Goal: Task Accomplishment & Management: Complete application form

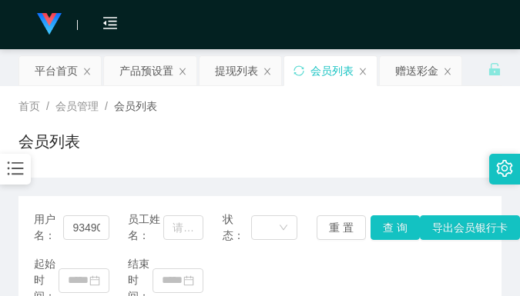
drag, startPoint x: 404, startPoint y: 106, endPoint x: 409, endPoint y: 98, distance: 9.6
click at [406, 105] on div "首页 / 会员管理 / 会员列表 /" at bounding box center [259, 107] width 483 height 16
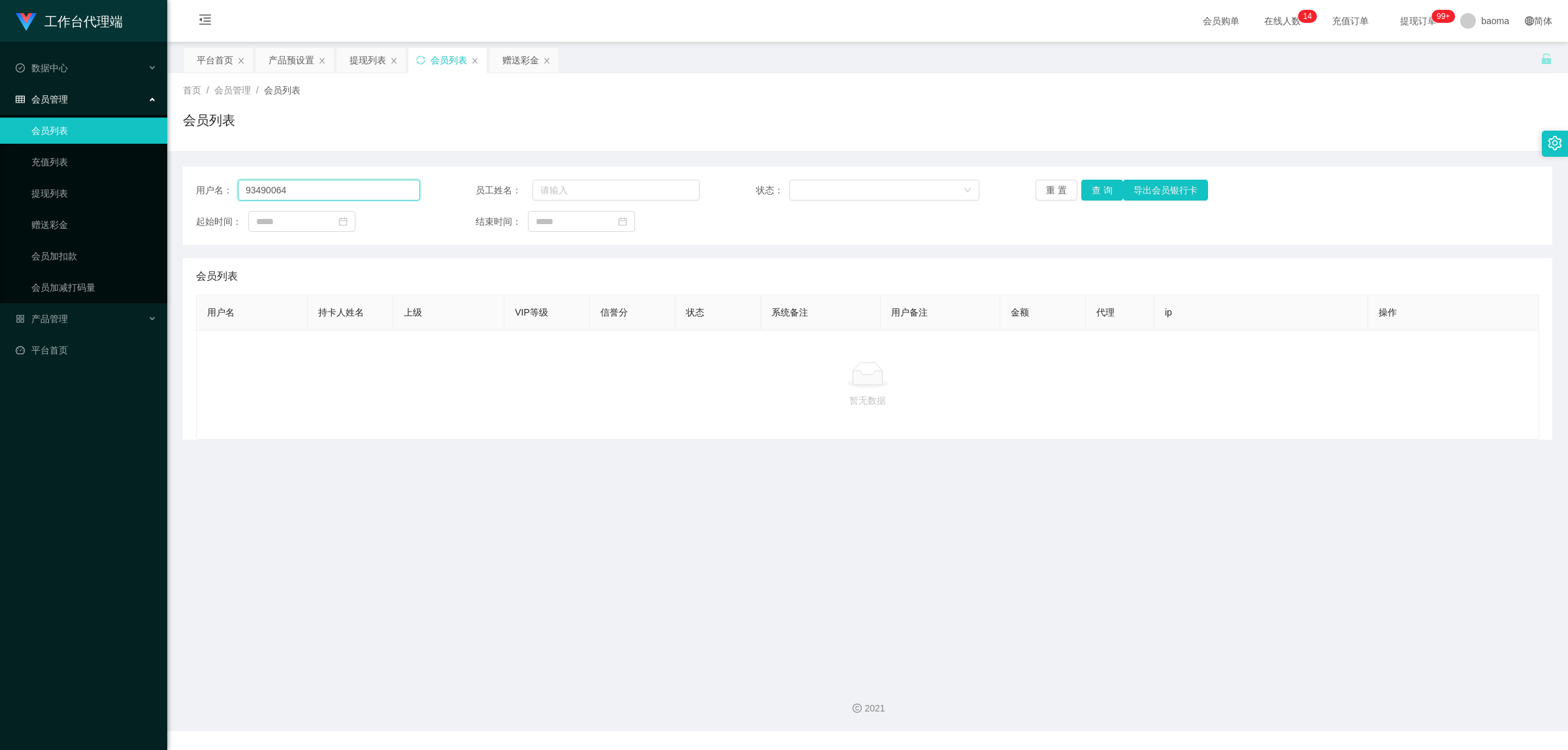
drag, startPoint x: 308, startPoint y: 186, endPoint x: 176, endPoint y: 167, distance: 133.4
click at [177, 167] on main "关闭左侧 关闭右侧 关闭其它 刷新页面 平台首页 产品预设置 提现列表 会员列表 赠送彩金 首页 / 会员管理 / 会员列表 / 会员列表 用户名： 9349…" at bounding box center [867, 355] width 1401 height 629
click at [1091, 189] on button "查 询" at bounding box center [1101, 190] width 42 height 21
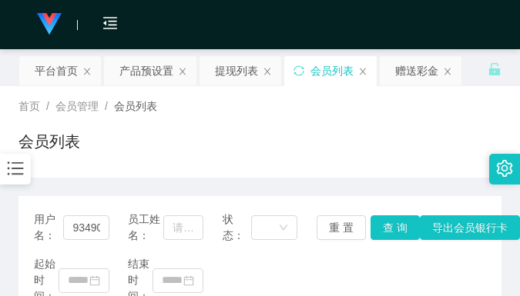
click at [373, 99] on div "首页 / 会员管理 / 会员列表 /" at bounding box center [259, 107] width 483 height 16
click at [417, 117] on div "首页 / 会员管理 / 会员列表 / 会员列表" at bounding box center [259, 132] width 483 height 67
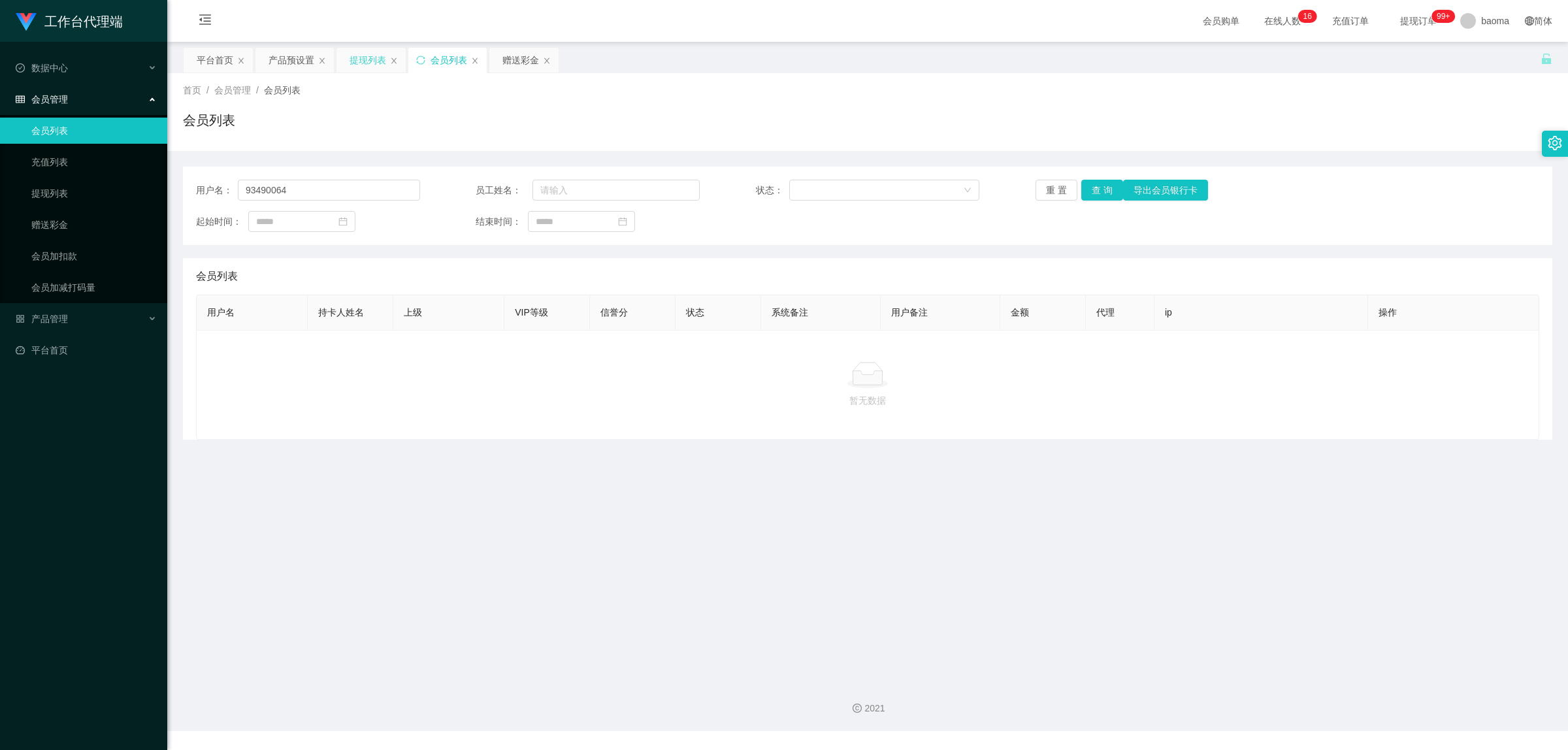
click at [368, 62] on div "提现列表" at bounding box center [367, 59] width 36 height 25
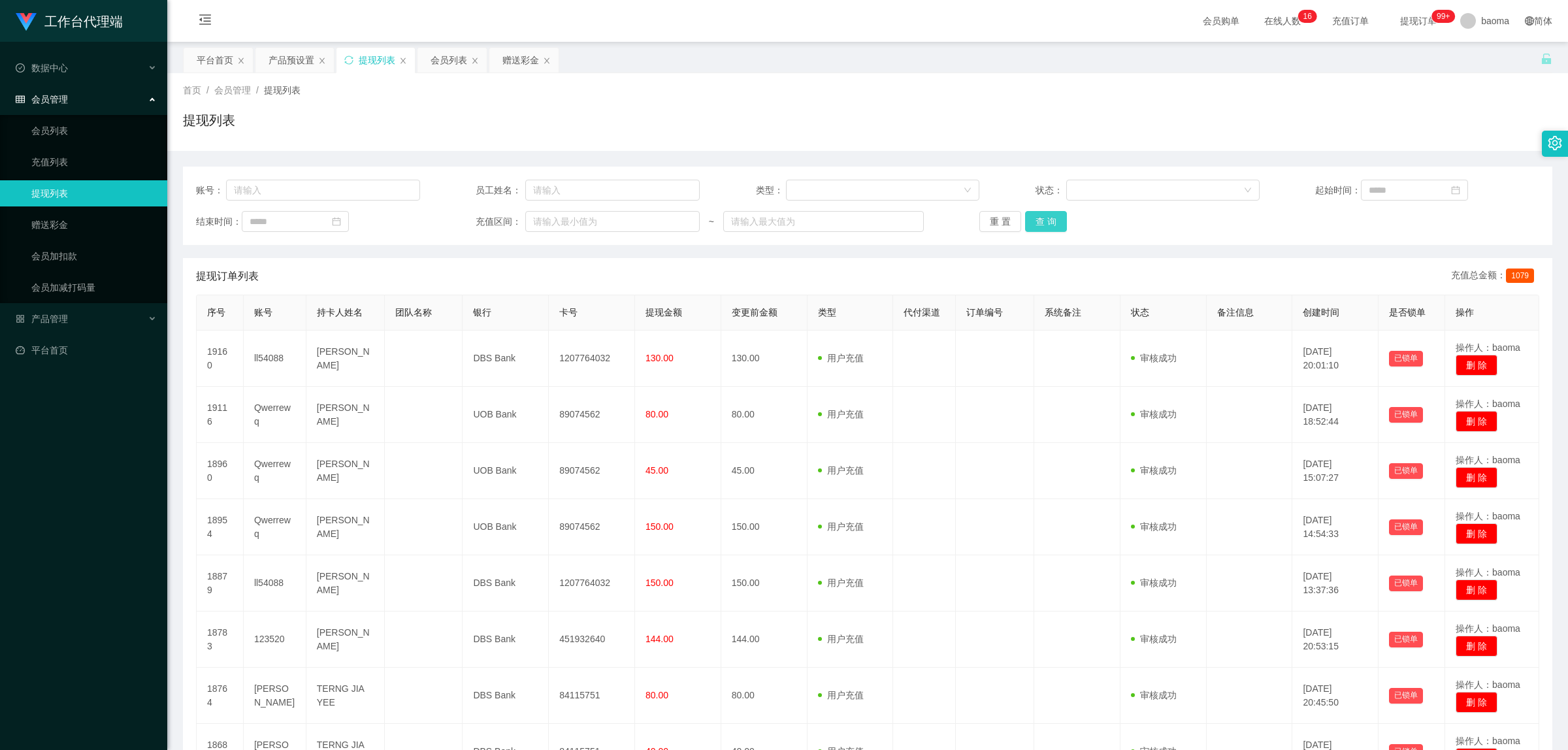
click at [1050, 223] on button "查 询" at bounding box center [1045, 221] width 42 height 21
click at [358, 183] on input "text" at bounding box center [322, 190] width 193 height 21
paste input "恭喜您成功完成【商家爱心公益店任务】，已经为您录入系统。现在可以去申请提现，接下来请继续完成群组关注任务。"
drag, startPoint x: 397, startPoint y: 191, endPoint x: 0, endPoint y: 118, distance: 403.7
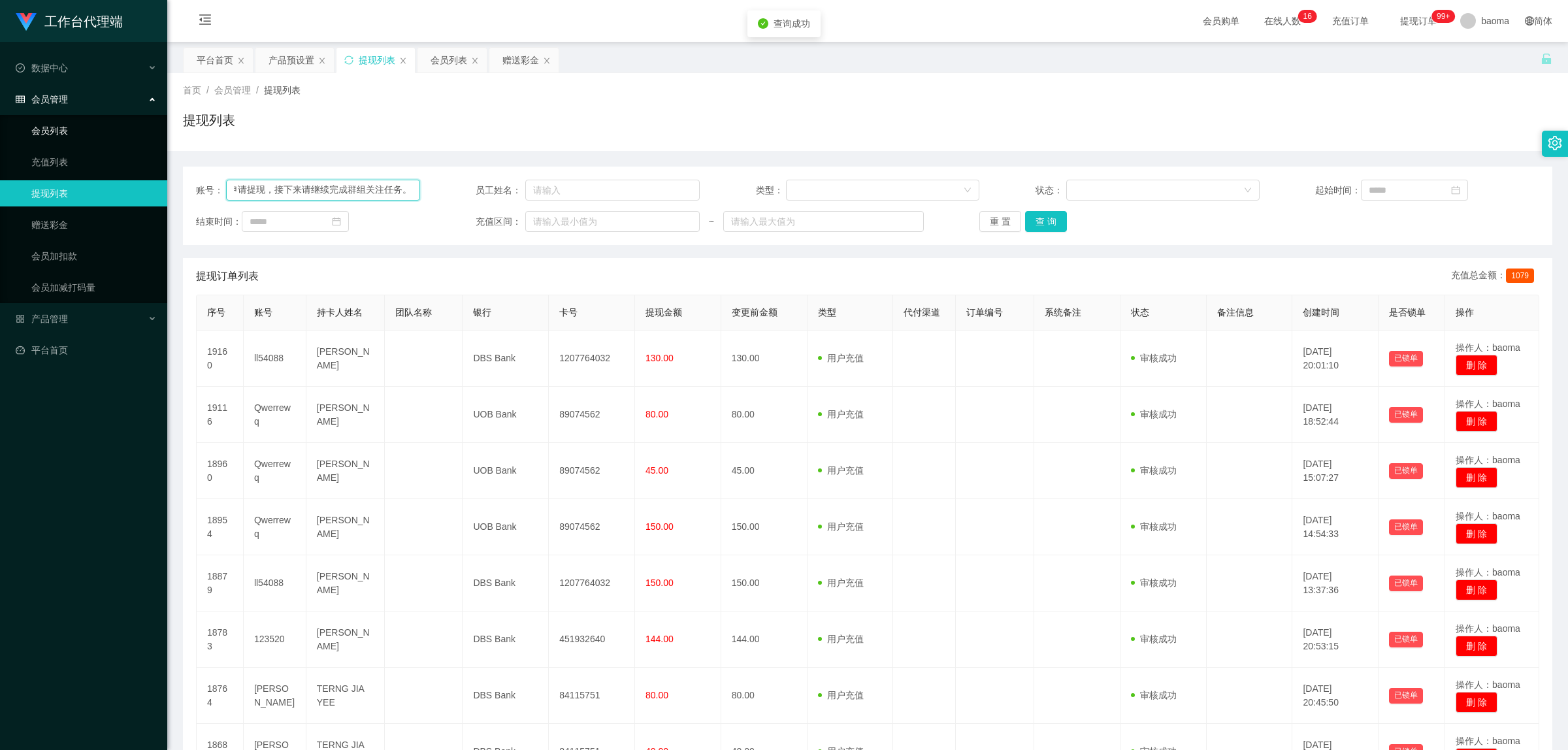
click at [0, 118] on section "工作台代理端 数据中心 会员管理 会员列表 充值列表 提现列表 赠送彩金 会员加扣款 会员加减打码量 产品管理 平台首页 保存配置 重置配置 整体风格设置 主…" at bounding box center [784, 497] width 1568 height 995
type input "。"
drag, startPoint x: 333, startPoint y: 188, endPoint x: 148, endPoint y: 169, distance: 186.0
click at [148, 169] on section "工作台代理端 数据中心 会员管理 会员列表 充值列表 提现列表 赠送彩金 会员加扣款 会员加减打码量 产品管理 平台首页 保存配置 重置配置 整体风格设置 主…" at bounding box center [784, 497] width 1568 height 995
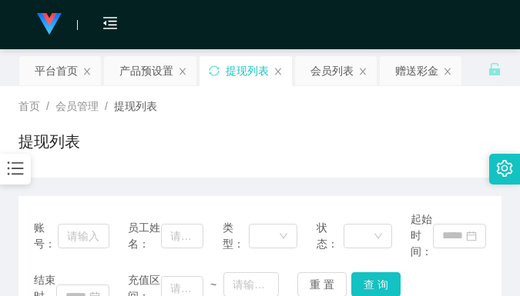
click at [397, 149] on div "提现列表" at bounding box center [259, 147] width 483 height 35
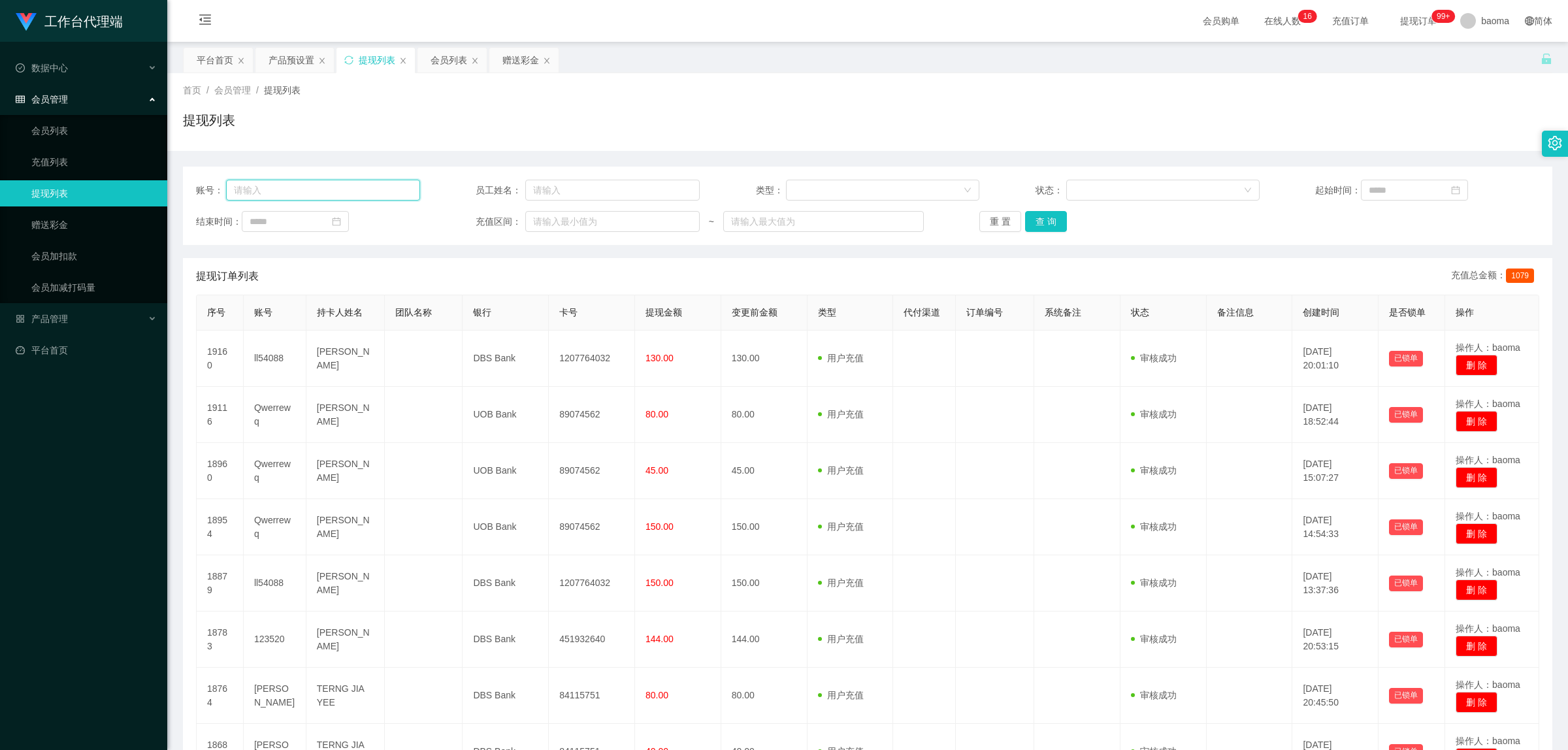
click at [350, 188] on input "text" at bounding box center [322, 190] width 193 height 21
paste input "93490064"
type input "93490064"
click at [1042, 221] on button "查 询" at bounding box center [1045, 221] width 42 height 21
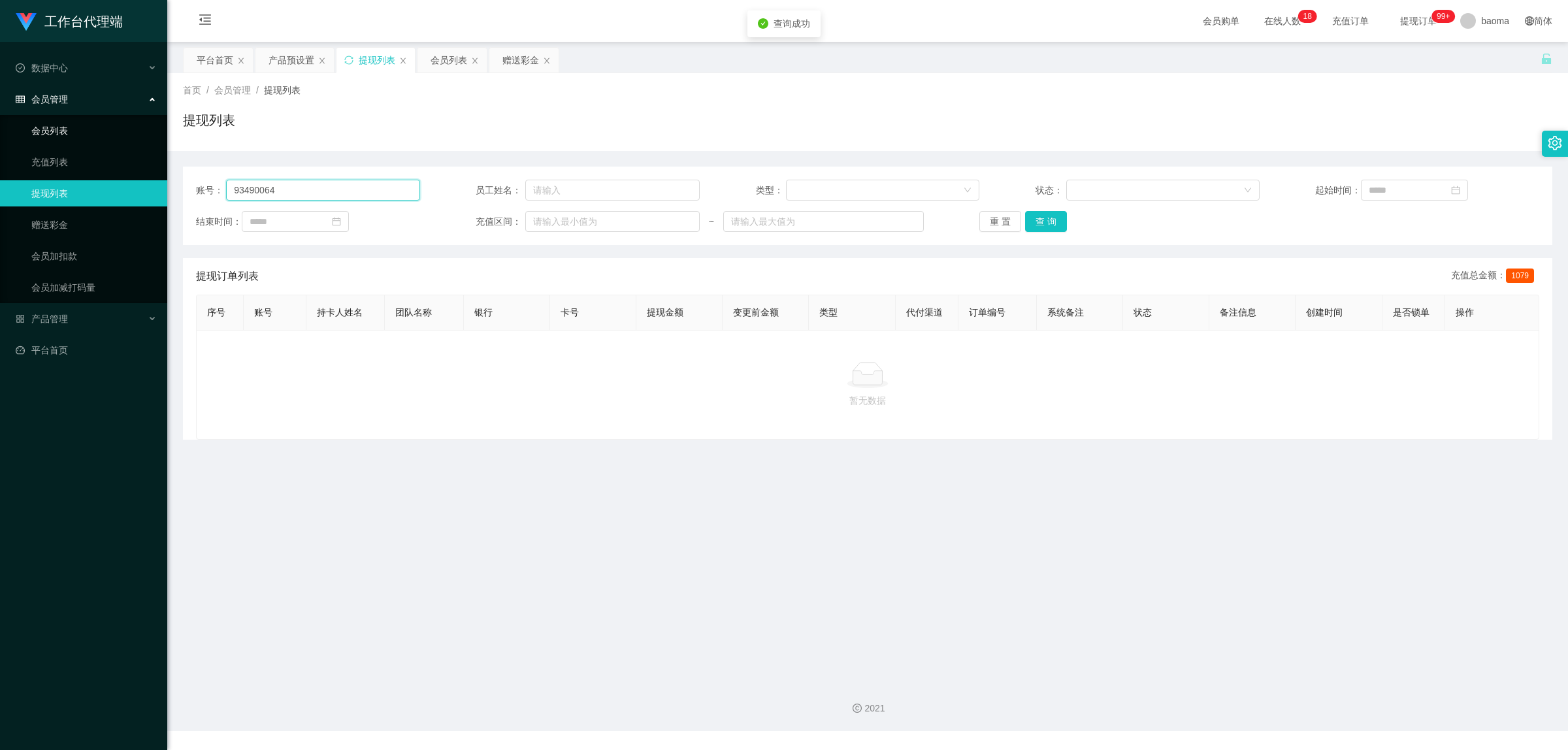
drag, startPoint x: 305, startPoint y: 186, endPoint x: 61, endPoint y: 141, distance: 248.1
click at [61, 141] on section "工作台代理端 数据中心 会员管理 会员列表 充值列表 提现列表 赠送彩金 会员加扣款 会员加减打码量 产品管理 平台首页 保存配置 重置配置 整体风格设置 主…" at bounding box center [784, 366] width 1568 height 731
click at [439, 59] on div "会员列表" at bounding box center [448, 59] width 36 height 25
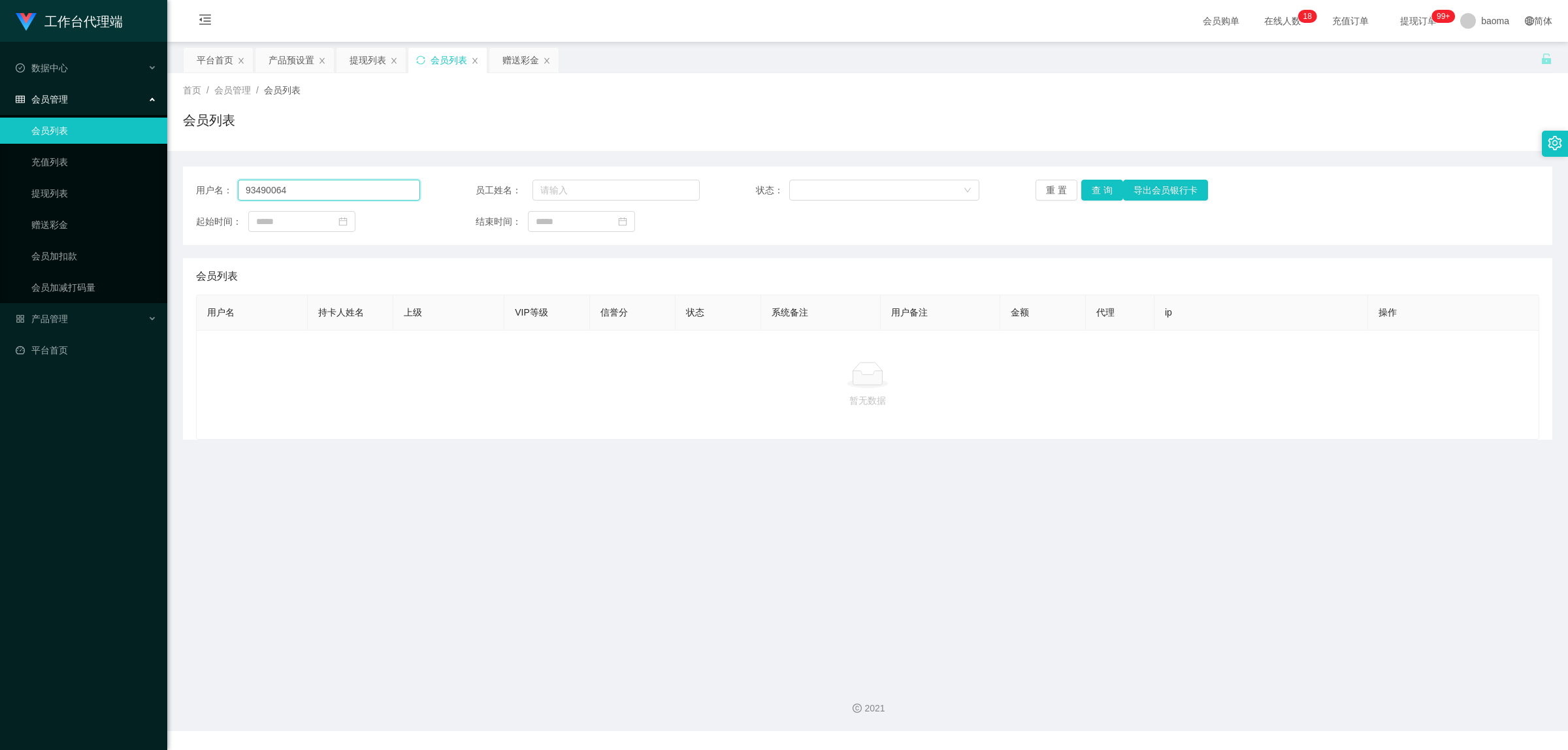
drag, startPoint x: 358, startPoint y: 192, endPoint x: 126, endPoint y: 139, distance: 238.0
click at [127, 141] on section "工作台代理端 数据中心 会员管理 会员列表 充值列表 提现列表 赠送彩金 会员加扣款 会员加减打码量 产品管理 平台首页 保存配置 重置配置 整体风格设置 主…" at bounding box center [784, 366] width 1568 height 731
click at [1099, 189] on button "查 询" at bounding box center [1101, 190] width 42 height 21
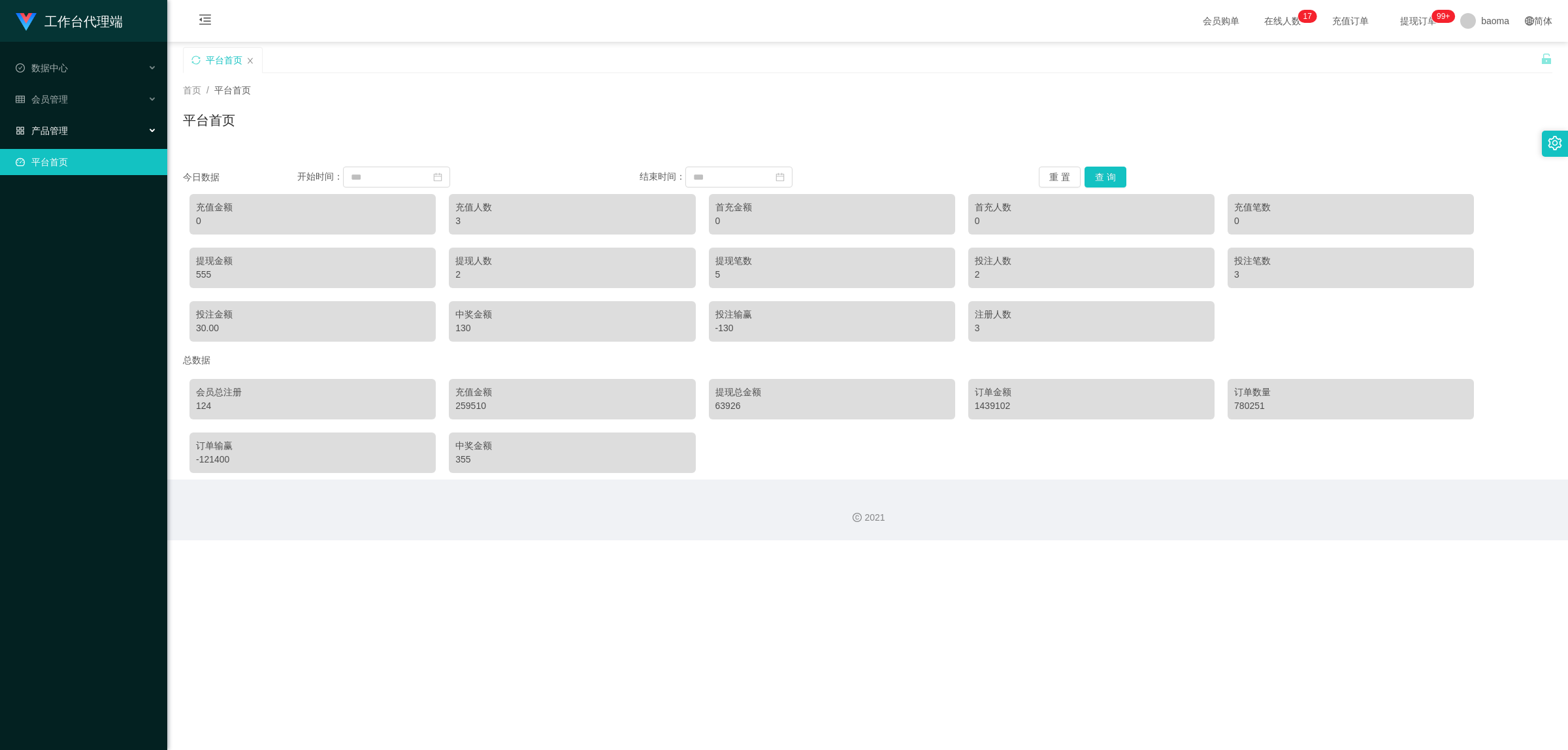
click at [70, 135] on div "产品管理" at bounding box center [83, 131] width 167 height 26
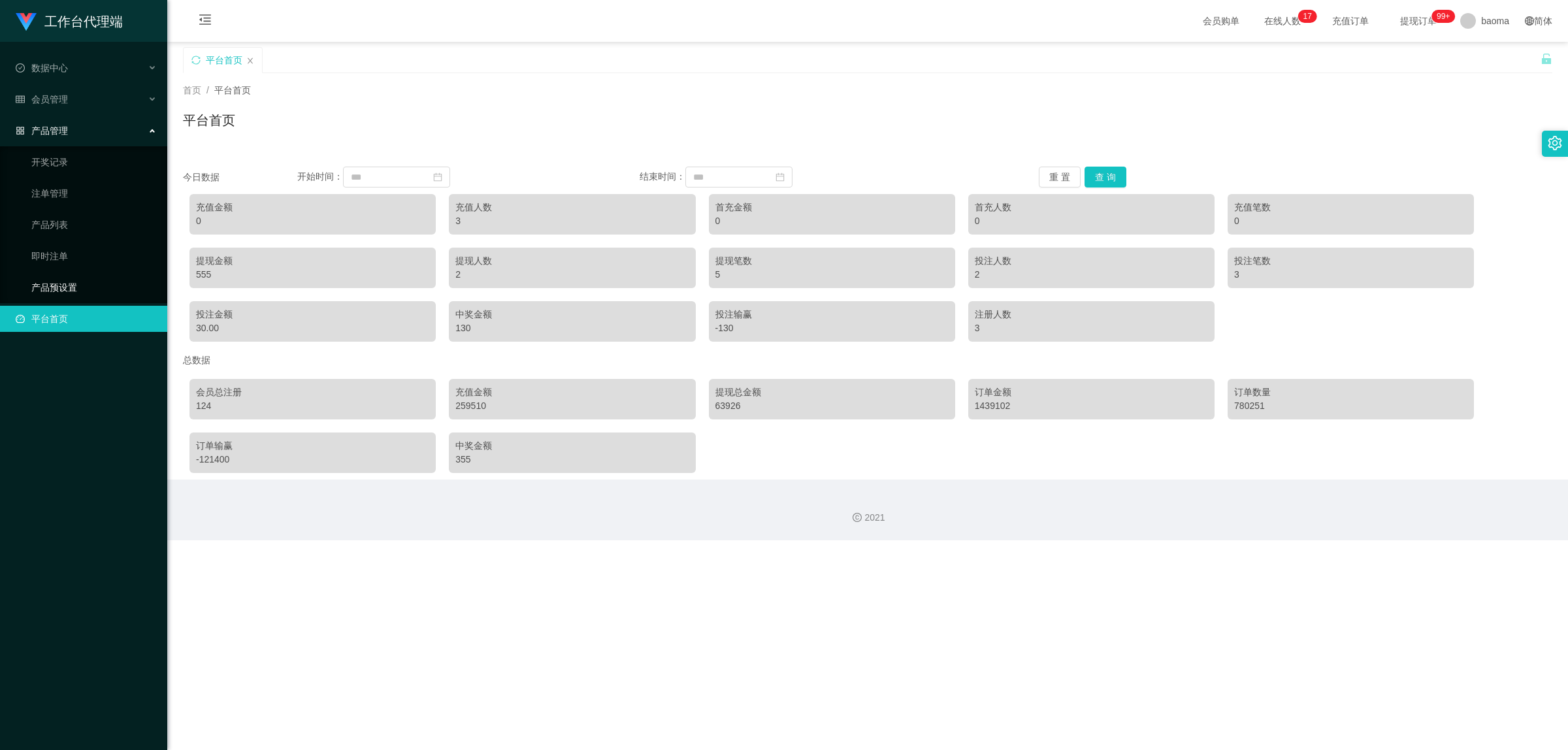
click at [54, 251] on link "产品预设置" at bounding box center [94, 287] width 126 height 26
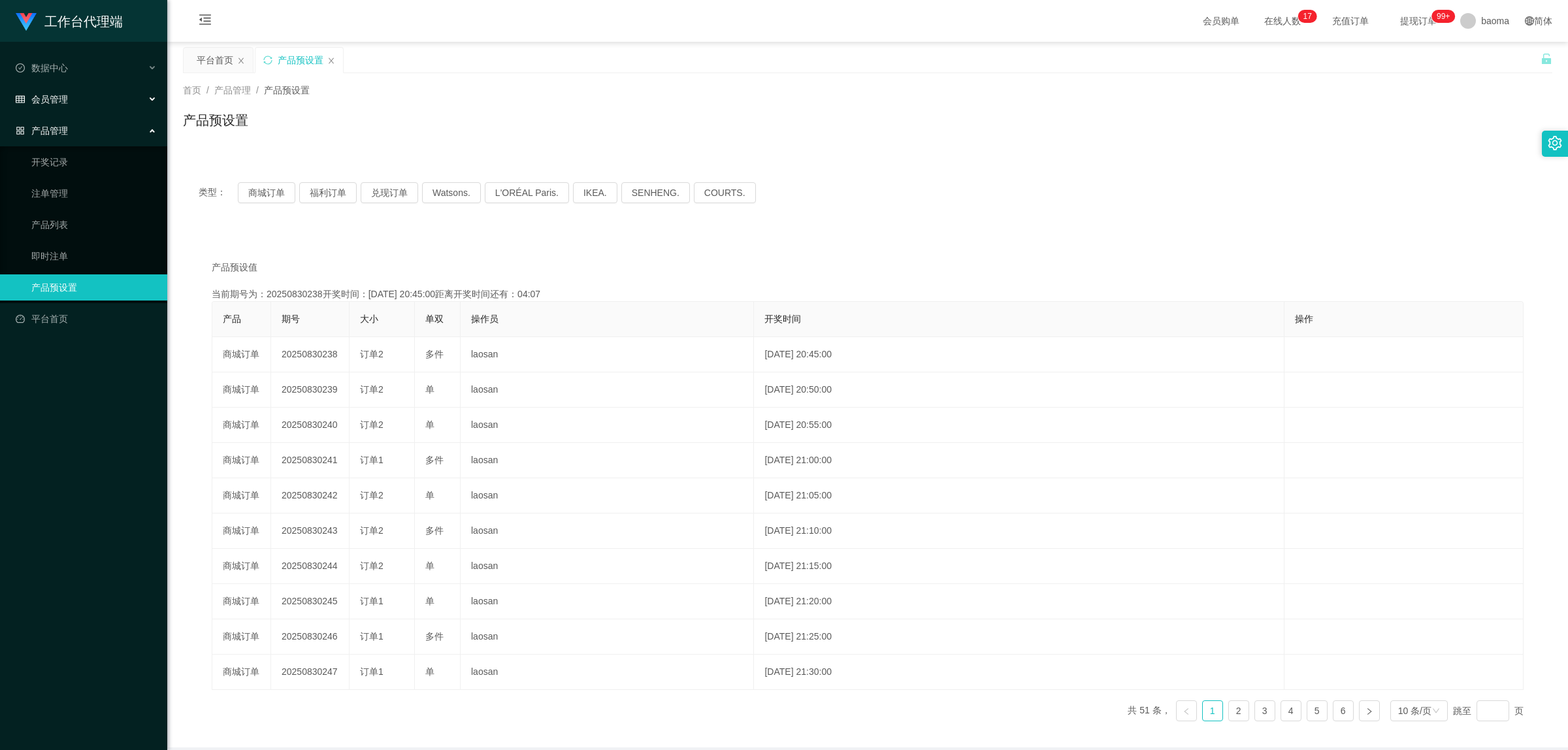
click at [70, 99] on div "会员管理" at bounding box center [83, 99] width 167 height 26
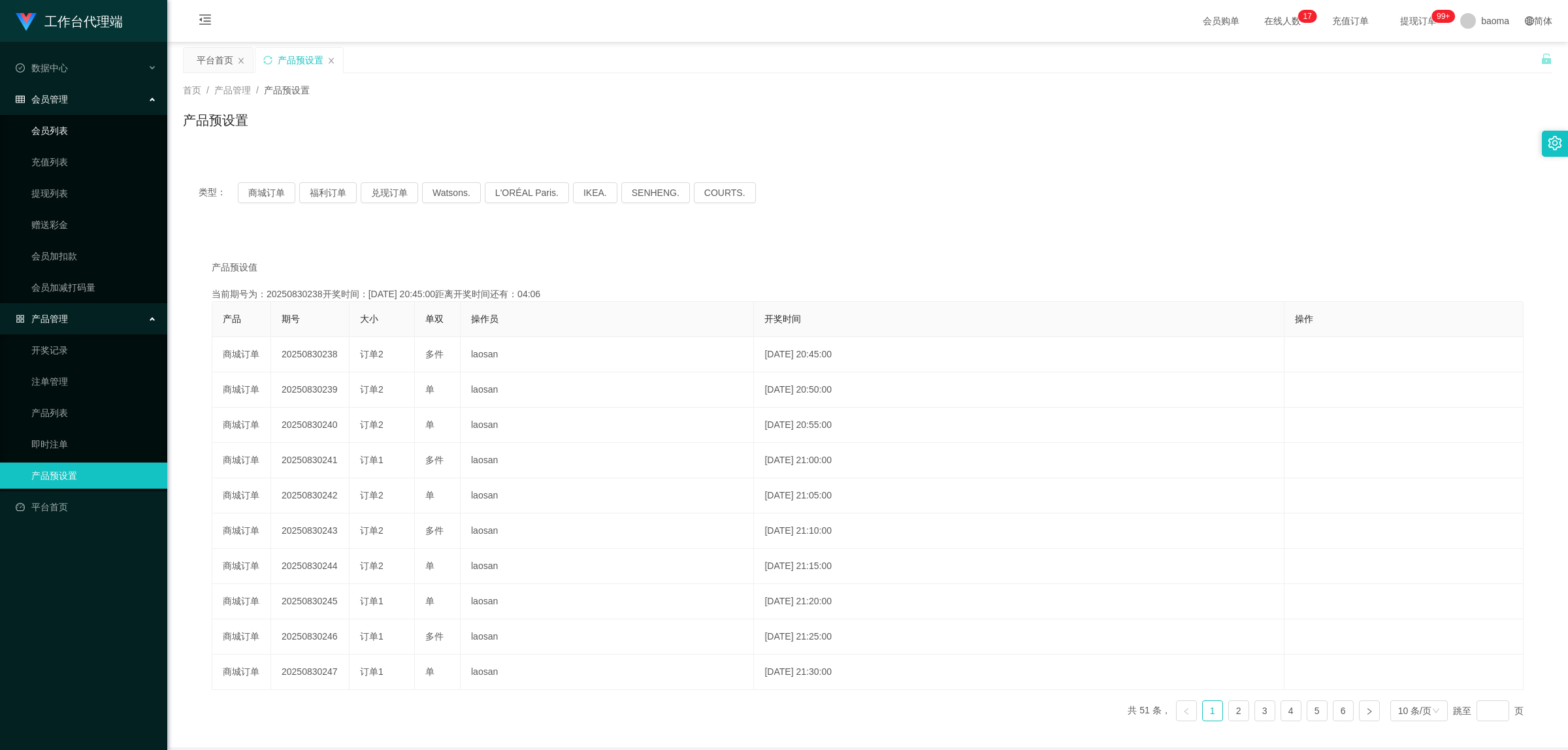
click at [58, 129] on link "会员列表" at bounding box center [94, 131] width 126 height 26
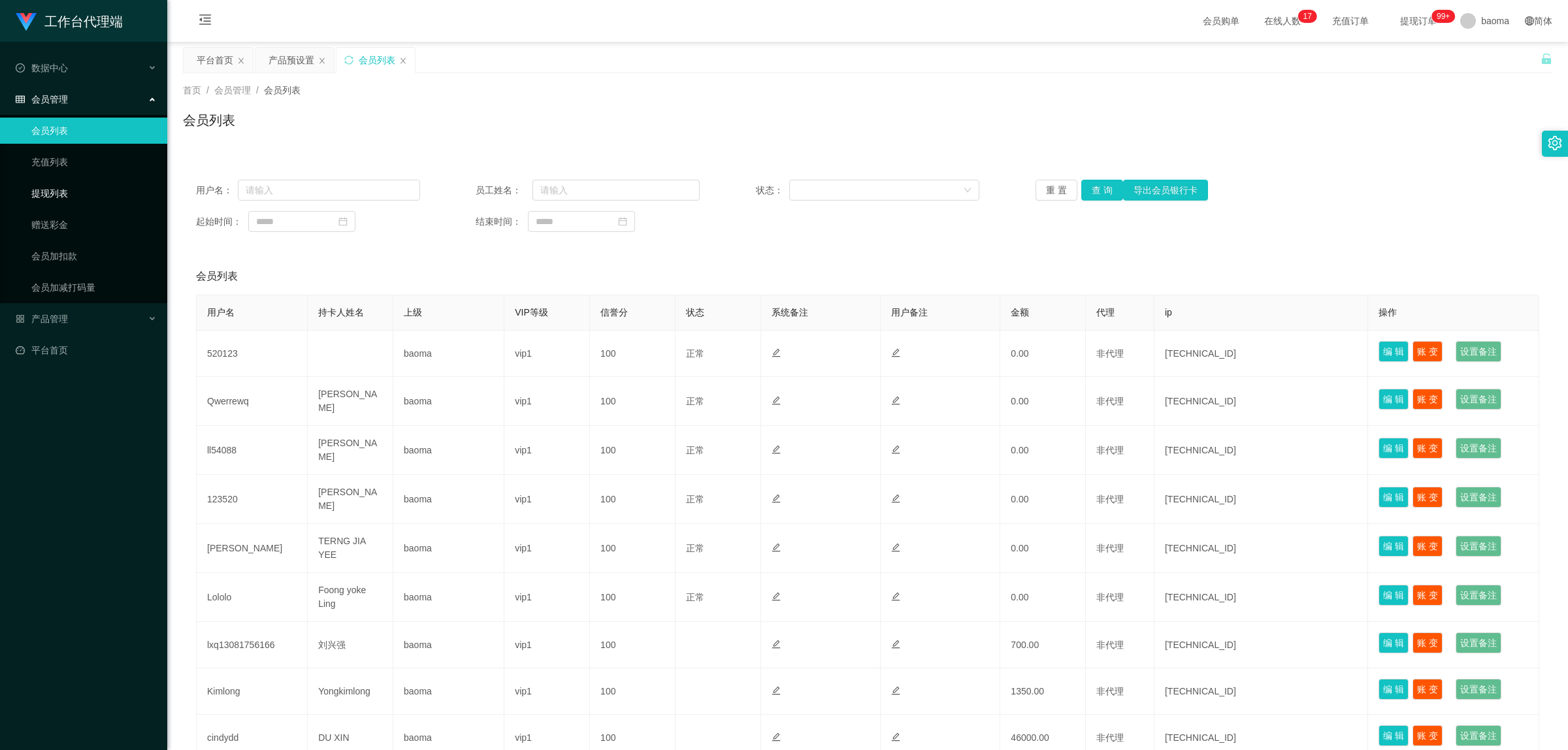
click at [66, 189] on link "提现列表" at bounding box center [94, 193] width 126 height 26
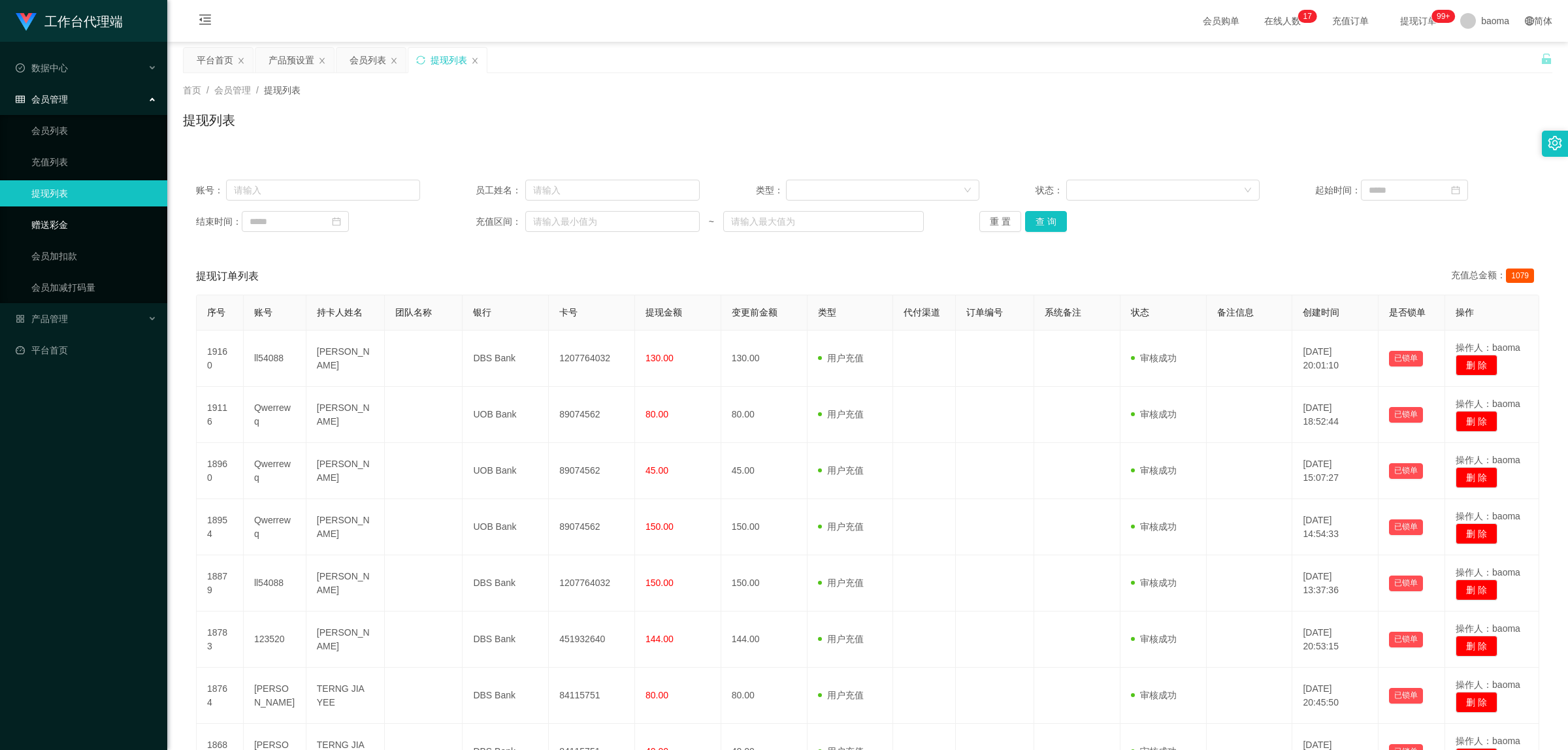
click at [59, 219] on link "赠送彩金" at bounding box center [94, 224] width 126 height 26
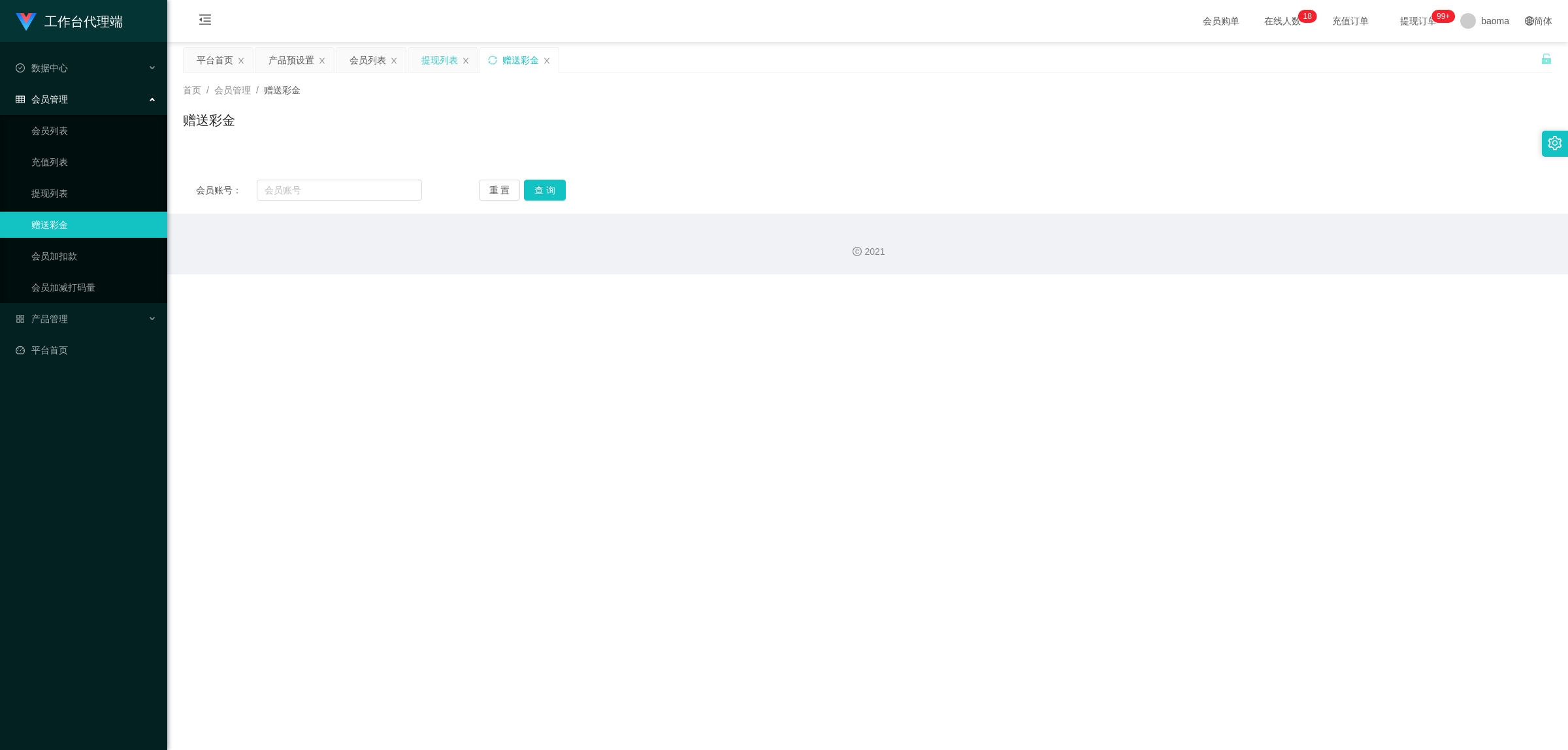
click at [430, 59] on div "提现列表" at bounding box center [440, 59] width 36 height 25
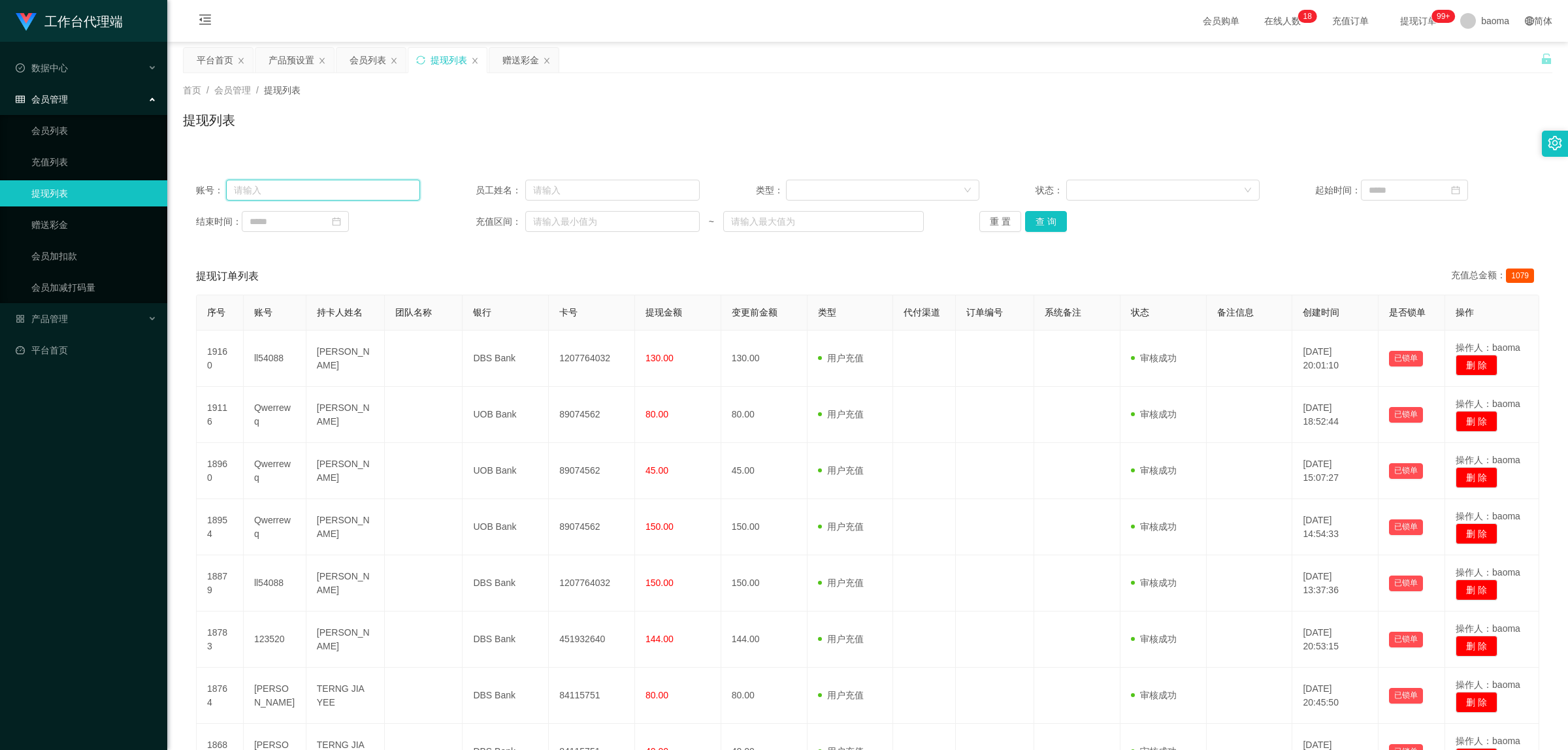
click at [303, 193] on input "text" at bounding box center [322, 190] width 193 height 21
paste input "93490064"
type input "93490064"
click at [440, 221] on button "查 询" at bounding box center [1045, 221] width 42 height 21
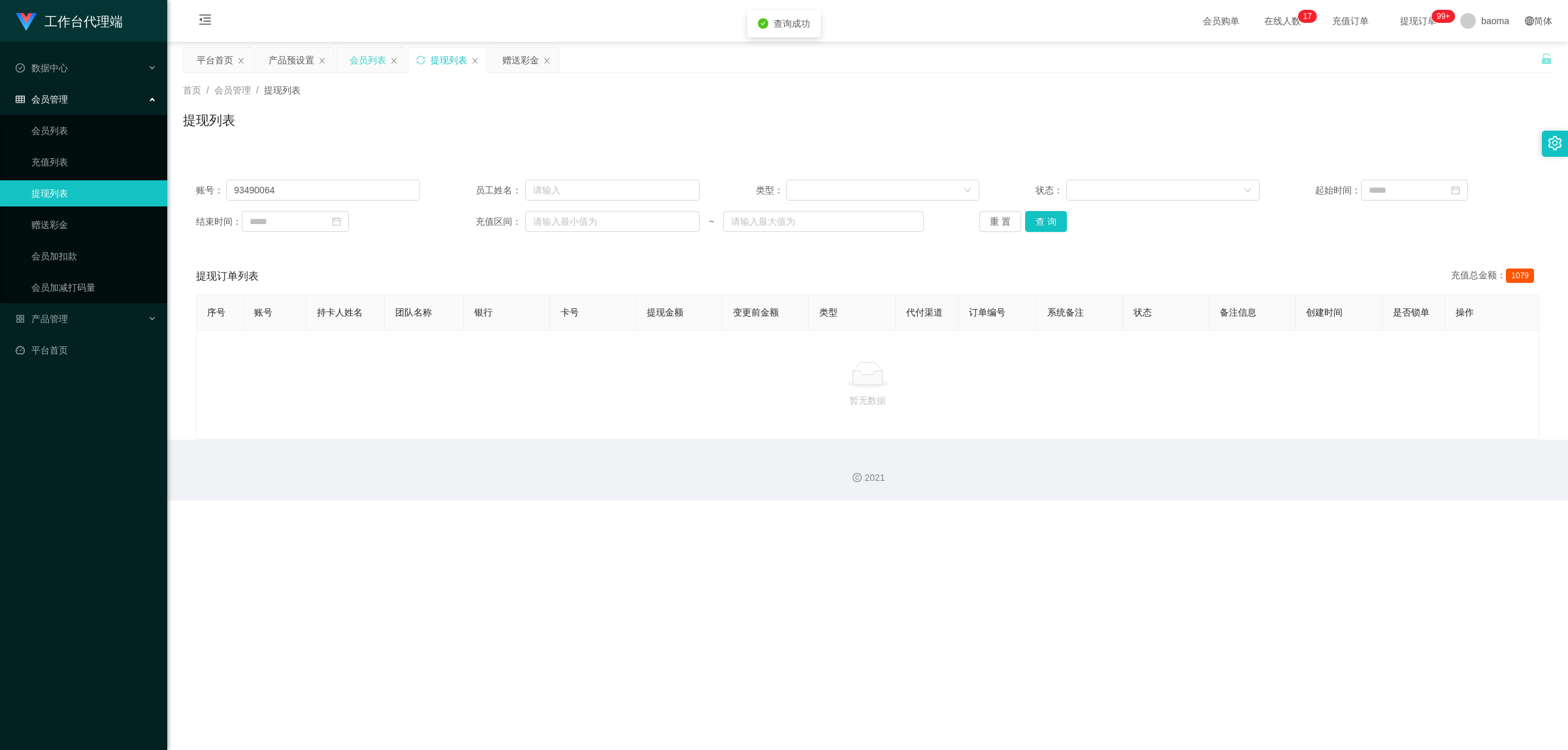
drag, startPoint x: 356, startPoint y: 58, endPoint x: 355, endPoint y: 49, distance: 9.1
click at [356, 57] on div "会员列表" at bounding box center [367, 59] width 36 height 25
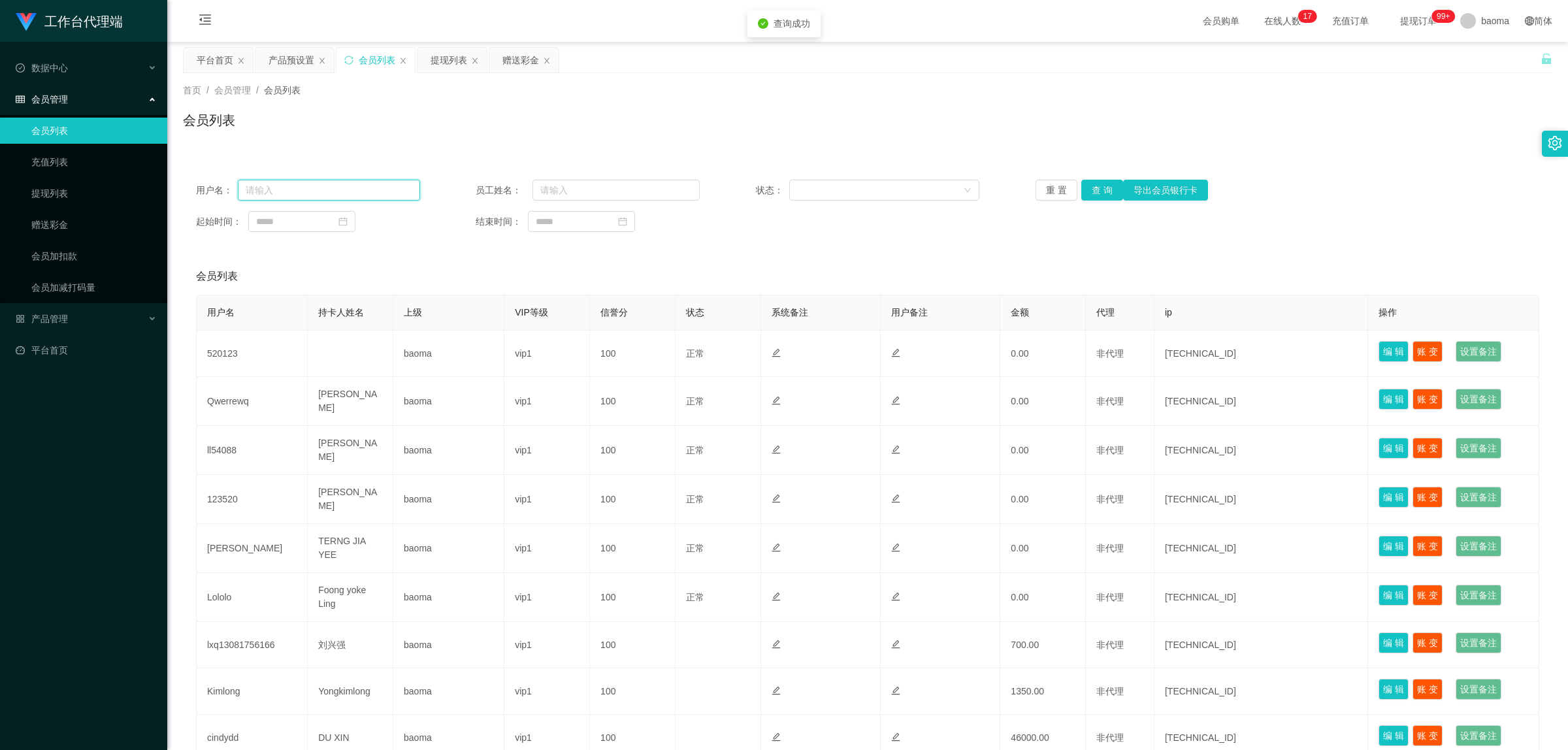
click at [288, 183] on input "text" at bounding box center [328, 190] width 182 height 21
paste input "93490064"
type input "93490064"
click at [440, 193] on button "查 询" at bounding box center [1101, 190] width 42 height 21
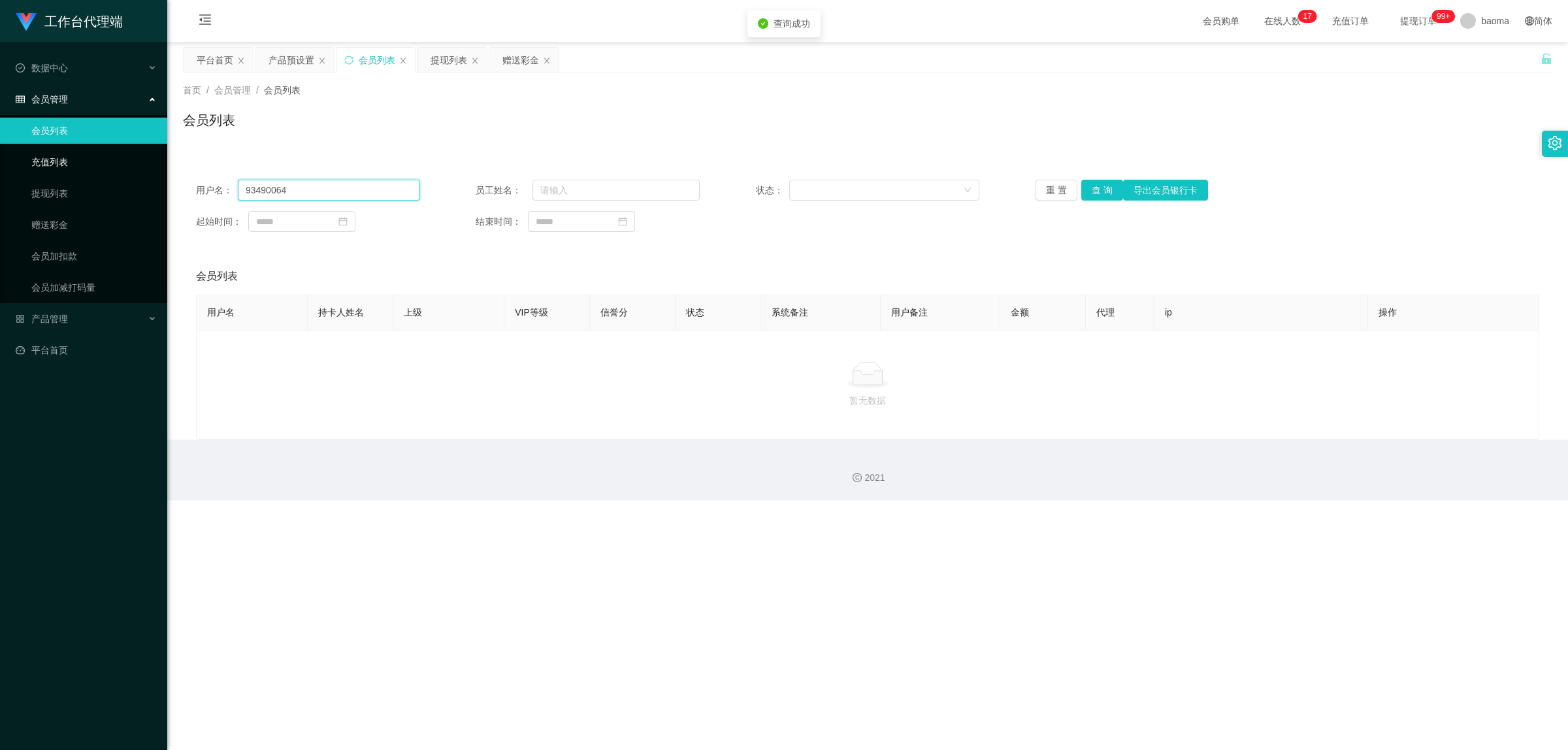
drag, startPoint x: 311, startPoint y: 189, endPoint x: 98, endPoint y: 173, distance: 213.6
click at [98, 173] on section "工作台代理端 数据中心 会员管理 会员列表 充值列表 提现列表 赠送彩金 会员加扣款 会员加减打码量 产品管理 开奖记录 注单管理 产品列表 即时注单 产品预…" at bounding box center [784, 250] width 1568 height 501
type input "93490064"
drag, startPoint x: 1100, startPoint y: 186, endPoint x: 1076, endPoint y: 188, distance: 24.1
click at [440, 185] on button "查 询" at bounding box center [1101, 190] width 42 height 21
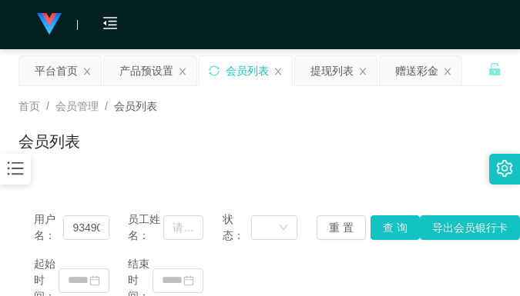
click at [398, 127] on div "首页 / 会员管理 / 会员列表 / 会员列表" at bounding box center [259, 132] width 483 height 67
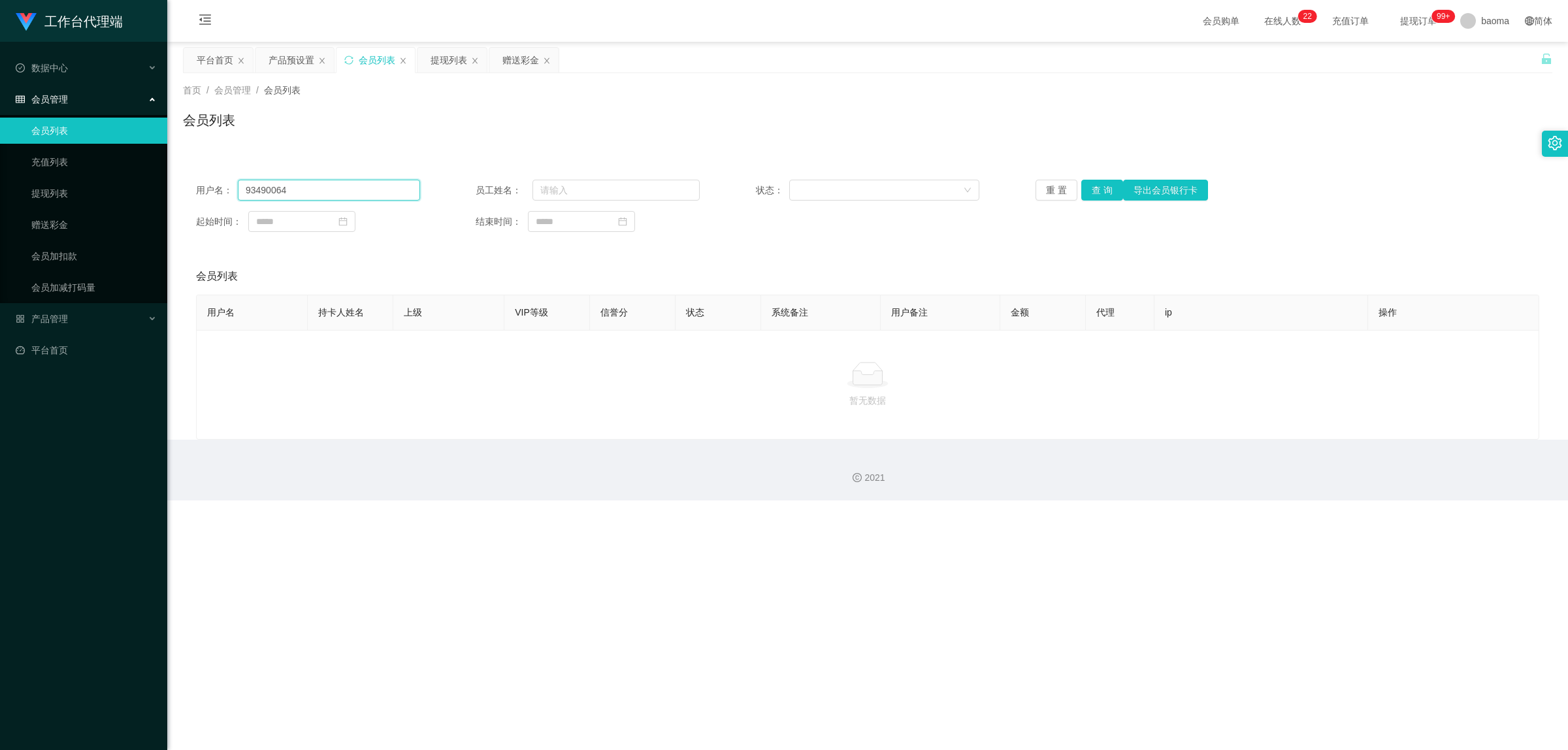
click at [281, 186] on input "93490064" at bounding box center [328, 190] width 182 height 21
click at [282, 185] on input "93490064" at bounding box center [328, 190] width 182 height 21
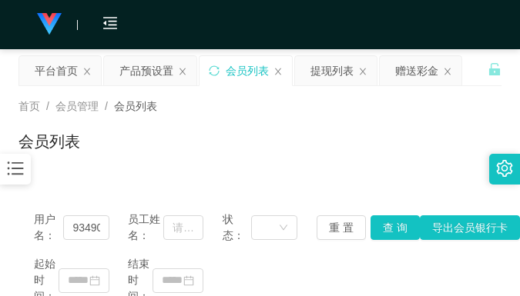
click at [363, 143] on div "会员列表" at bounding box center [259, 147] width 483 height 35
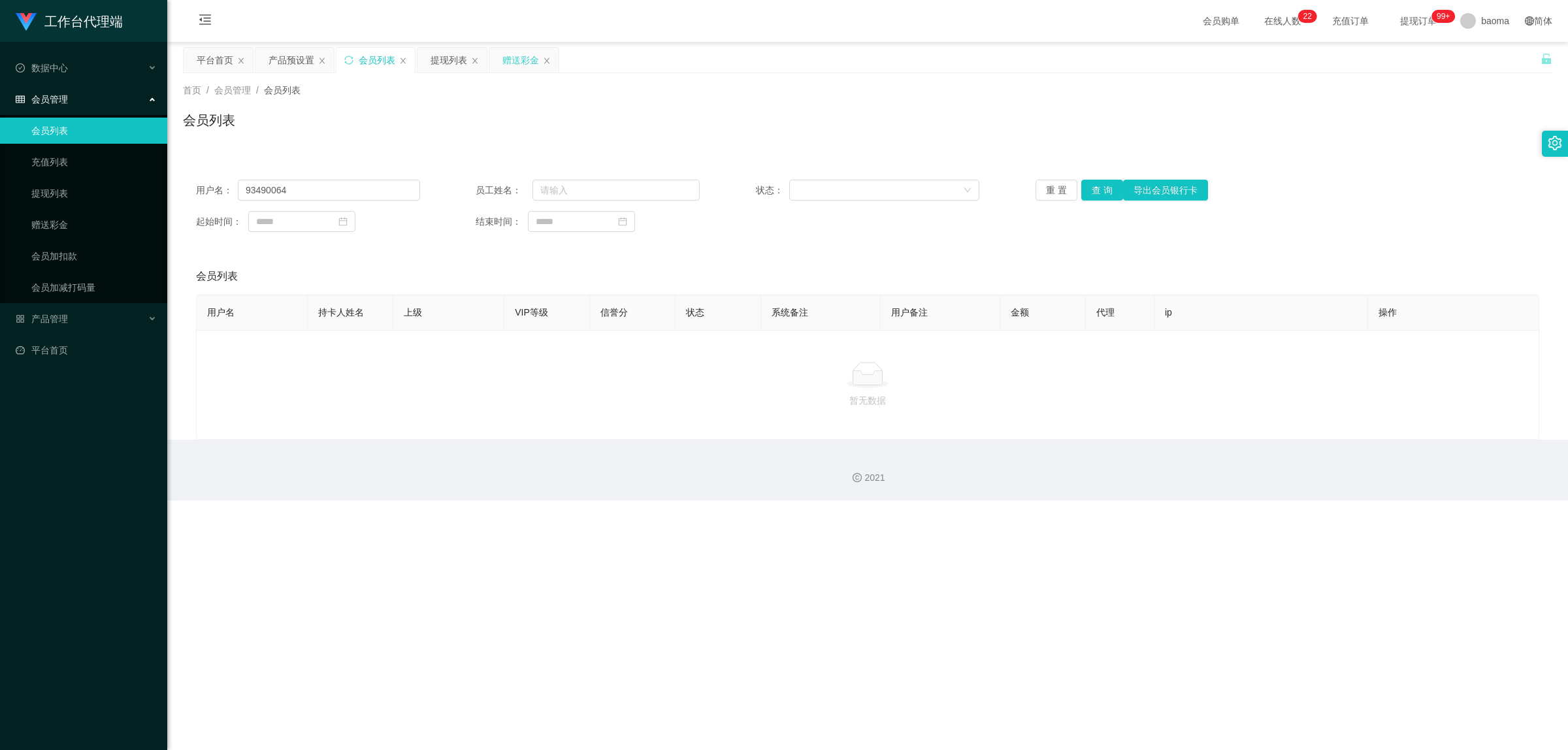
click at [440, 61] on div "赠送彩金" at bounding box center [520, 59] width 36 height 25
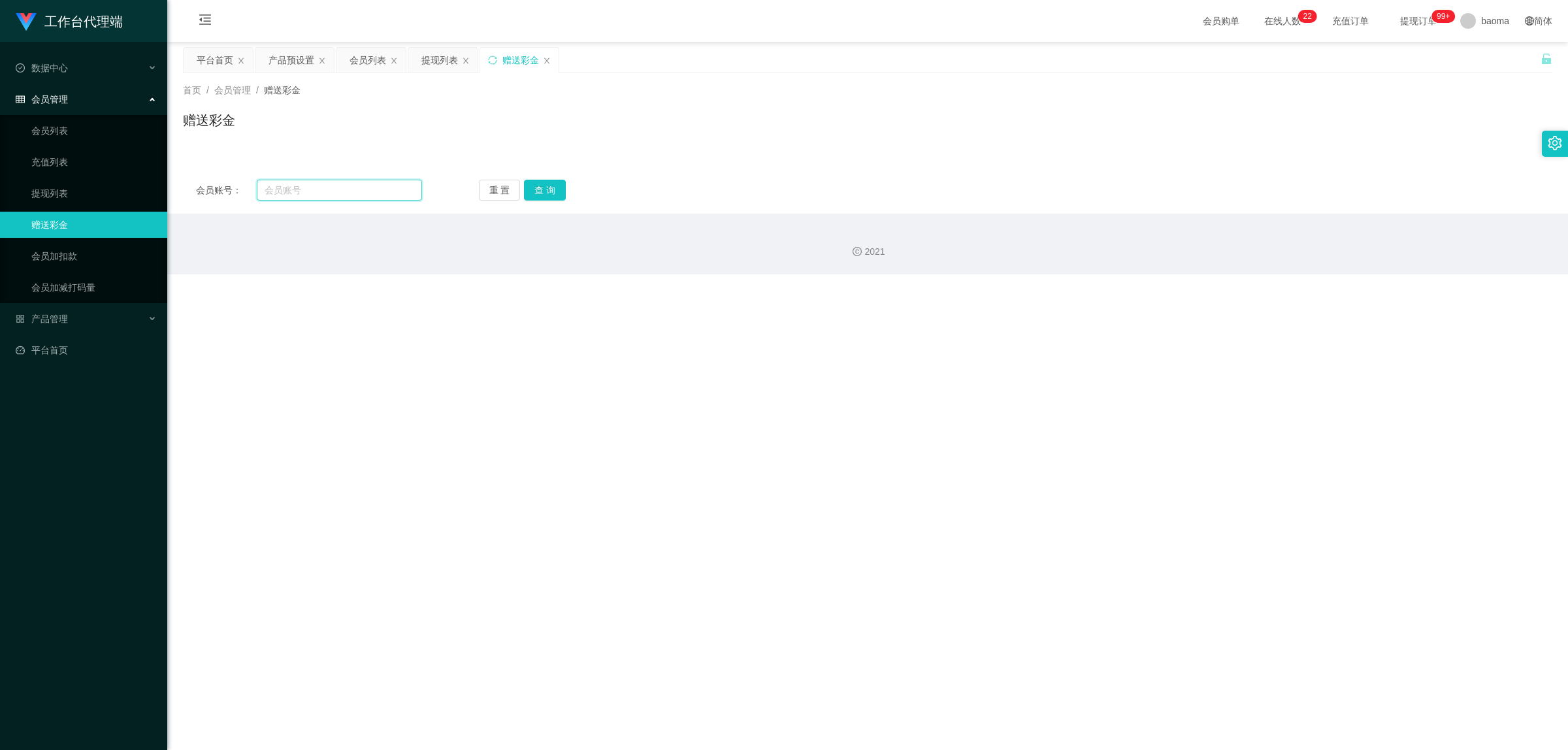
click at [337, 185] on input "text" at bounding box center [339, 190] width 165 height 21
paste input "85055851"
type input "85055851"
click at [440, 187] on button "查 询" at bounding box center [545, 190] width 42 height 21
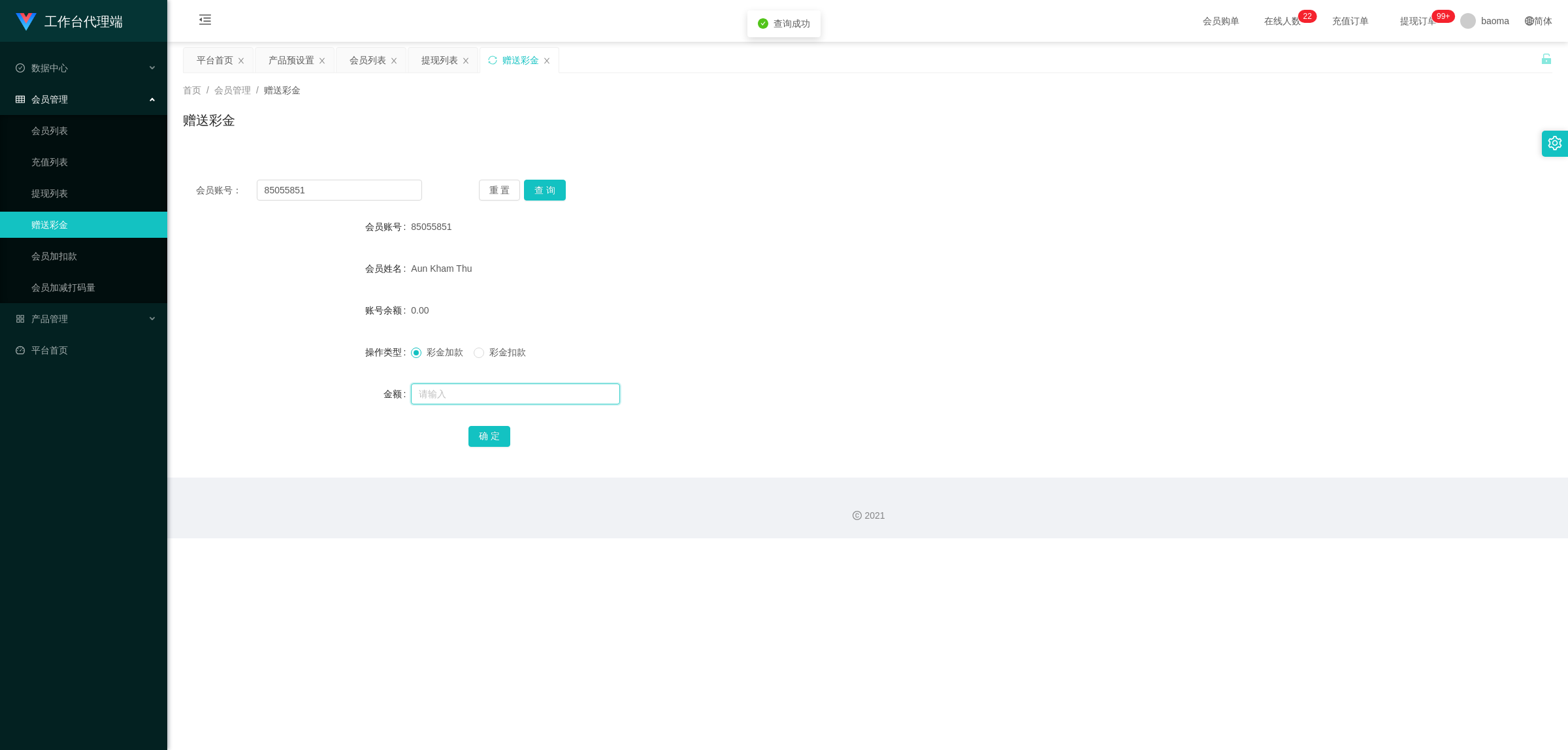
click at [440, 251] on input "text" at bounding box center [515, 394] width 209 height 21
type input "160"
click at [440, 251] on button "确 定" at bounding box center [489, 436] width 42 height 21
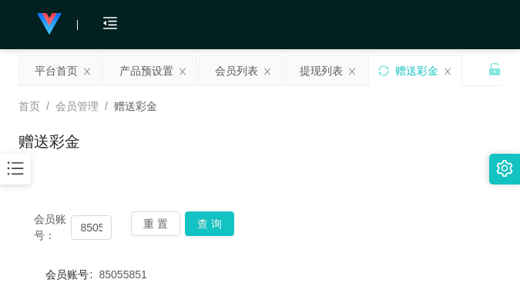
click at [418, 116] on div "首页 / 会员管理 / 赠送彩金 / 赠送彩金" at bounding box center [259, 132] width 483 height 67
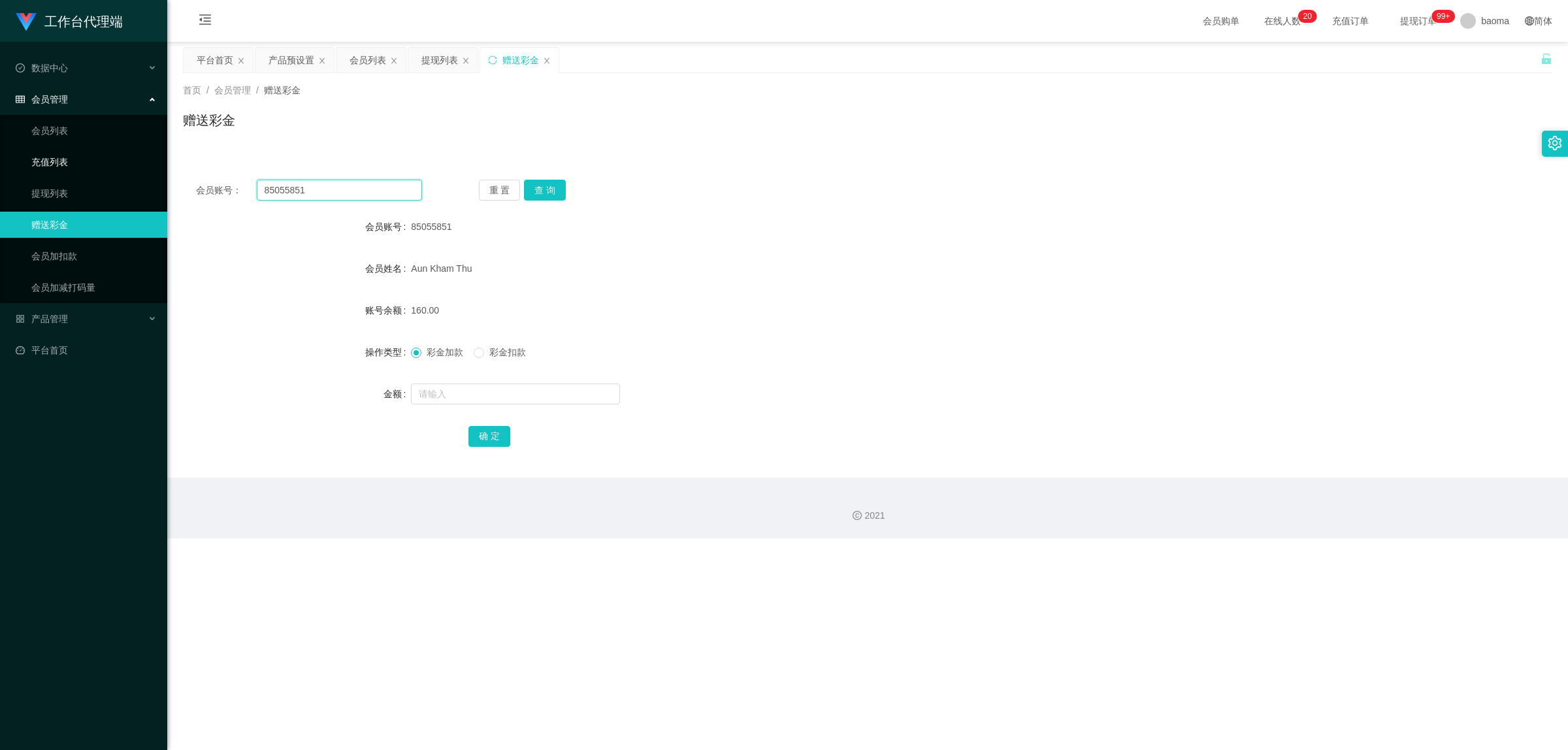
drag, startPoint x: 327, startPoint y: 187, endPoint x: 76, endPoint y: 154, distance: 253.2
click at [84, 154] on section "工作台代理端 数据中心 会员管理 会员列表 充值列表 提现列表 赠送彩金 会员加扣款 会员加减打码量 产品管理 平台首页 保存配置 重置配置 整体风格设置 主…" at bounding box center [784, 269] width 1568 height 538
paste input "9414153"
type input "89414153"
drag, startPoint x: 536, startPoint y: 188, endPoint x: 529, endPoint y: 183, distance: 8.6
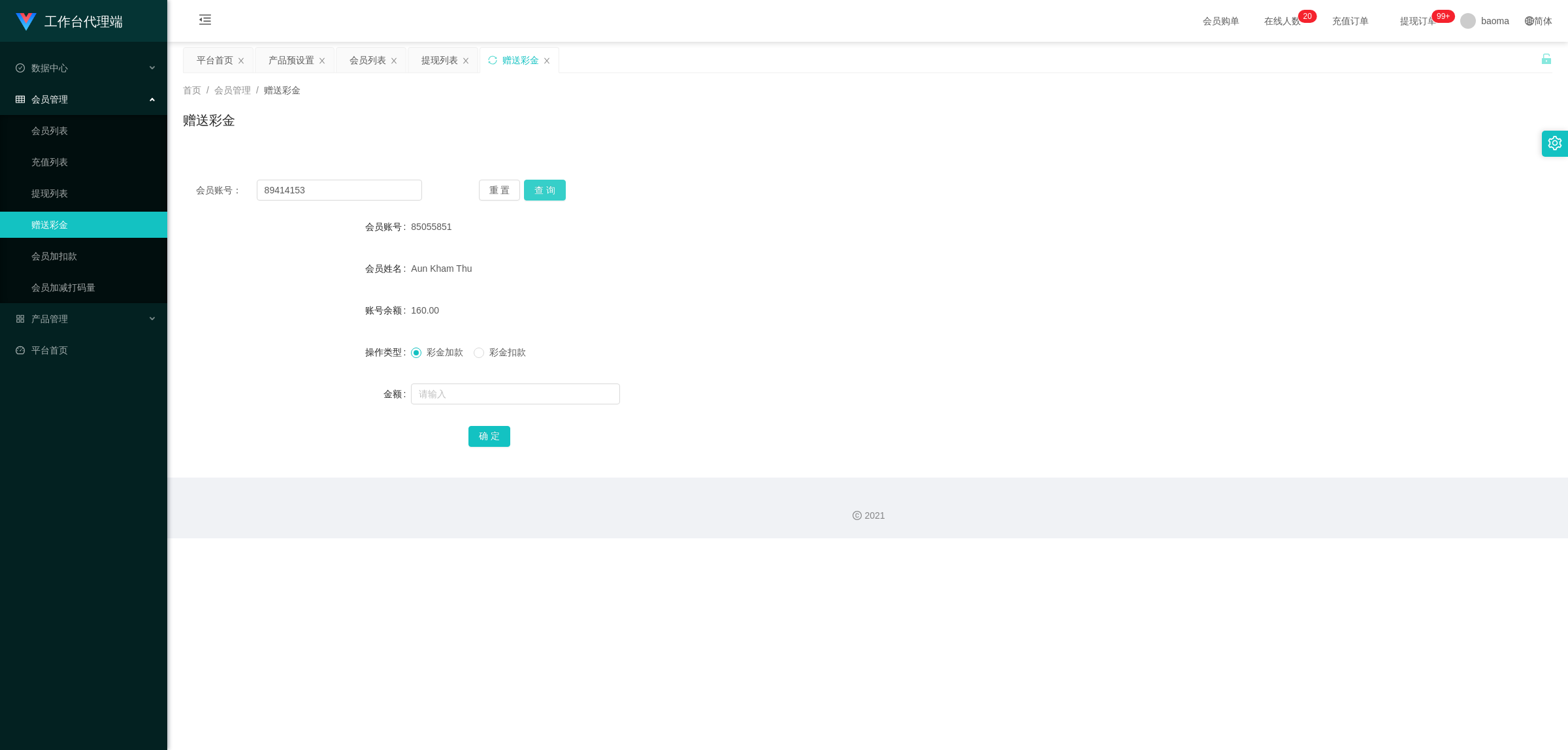
click at [440, 188] on button "查 询" at bounding box center [545, 190] width 42 height 21
click at [440, 251] on input "text" at bounding box center [515, 394] width 209 height 21
type input "96"
click at [440, 251] on button "确 定" at bounding box center [489, 436] width 42 height 21
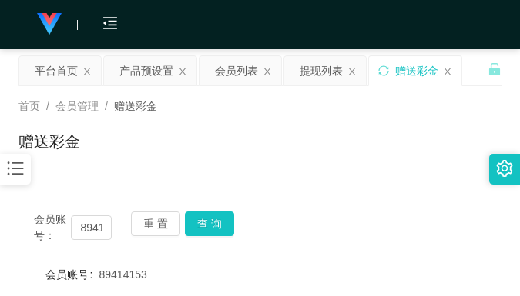
drag, startPoint x: 385, startPoint y: 112, endPoint x: 417, endPoint y: 42, distance: 76.5
click at [389, 106] on div "首页 / 会员管理 / 赠送彩金 /" at bounding box center [259, 107] width 483 height 16
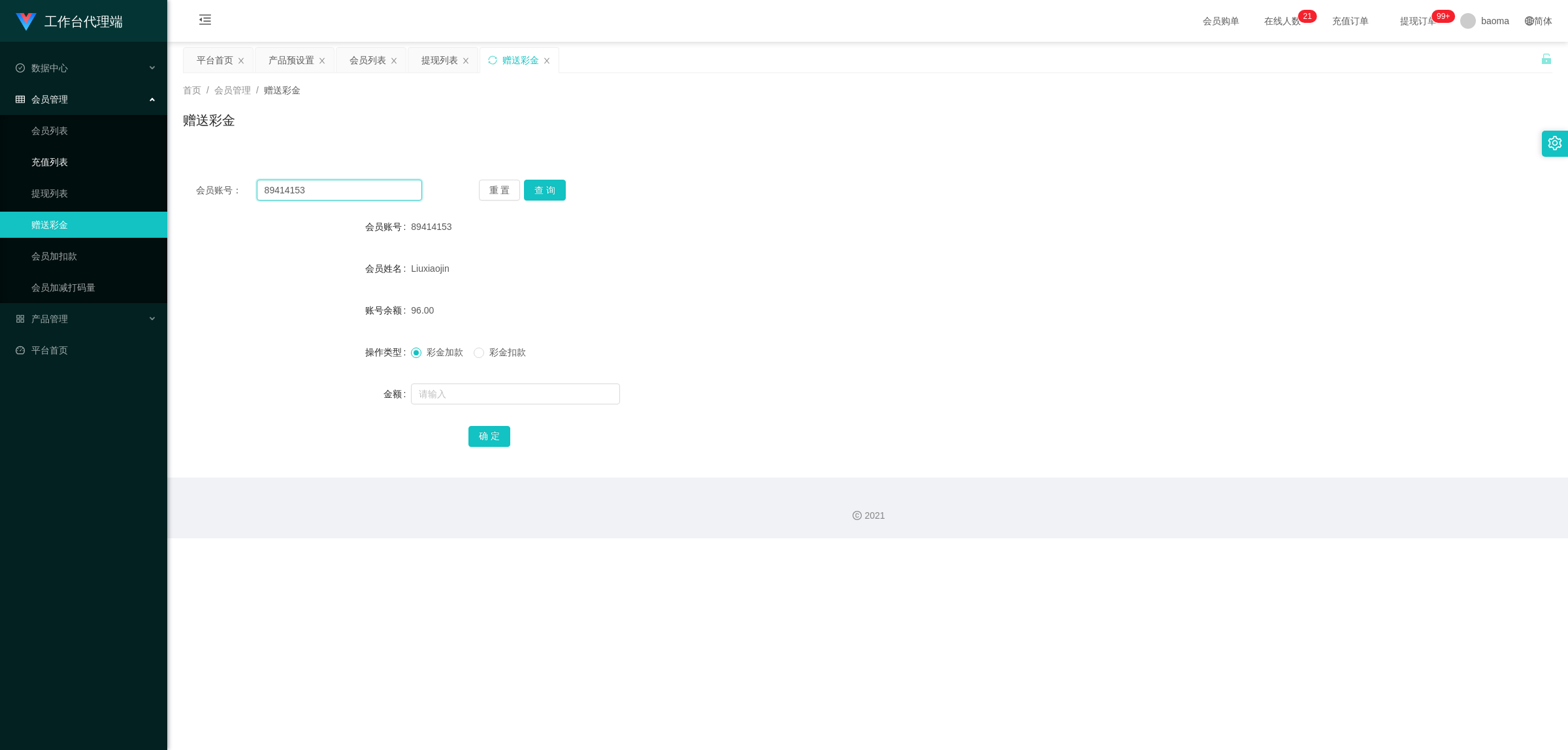
drag, startPoint x: 334, startPoint y: 193, endPoint x: 80, endPoint y: 160, distance: 256.1
click at [104, 161] on section "工作台代理端 数据中心 会员管理 会员列表 充值列表 提现列表 赠送彩金 会员加扣款 会员加减打码量 产品管理 平台首页 保存配置 重置配置 整体风格设置 主…" at bounding box center [784, 269] width 1568 height 538
paste input "41904"
type input "89441904"
click at [440, 183] on button "查 询" at bounding box center [545, 190] width 42 height 21
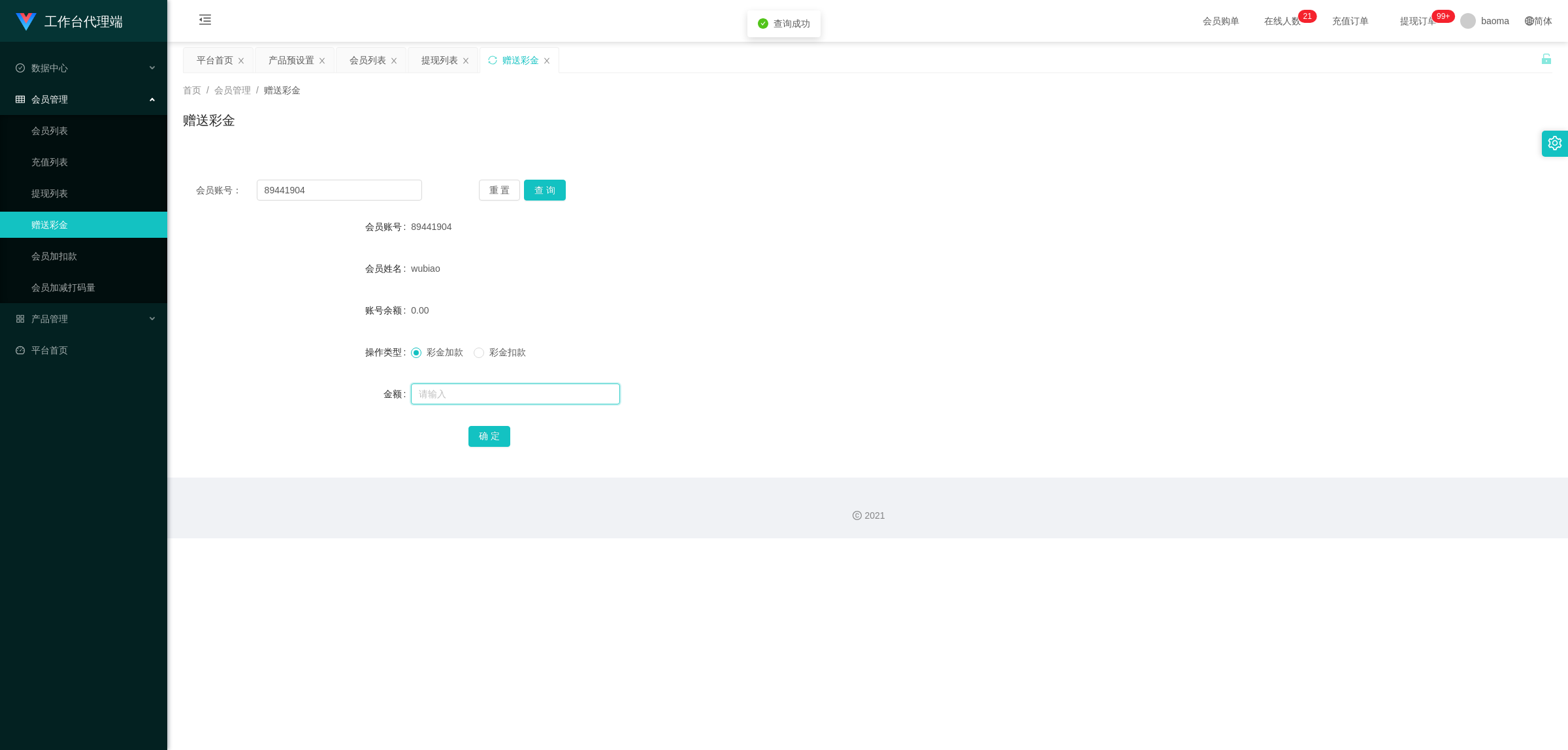
click at [440, 251] on input "text" at bounding box center [515, 394] width 209 height 21
type input "80"
click at [440, 251] on button "确 定" at bounding box center [489, 436] width 42 height 21
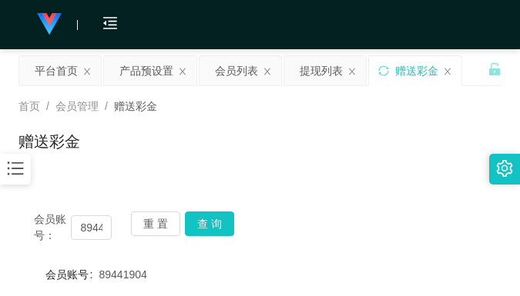
click at [363, 142] on div "赠送彩金" at bounding box center [259, 147] width 483 height 35
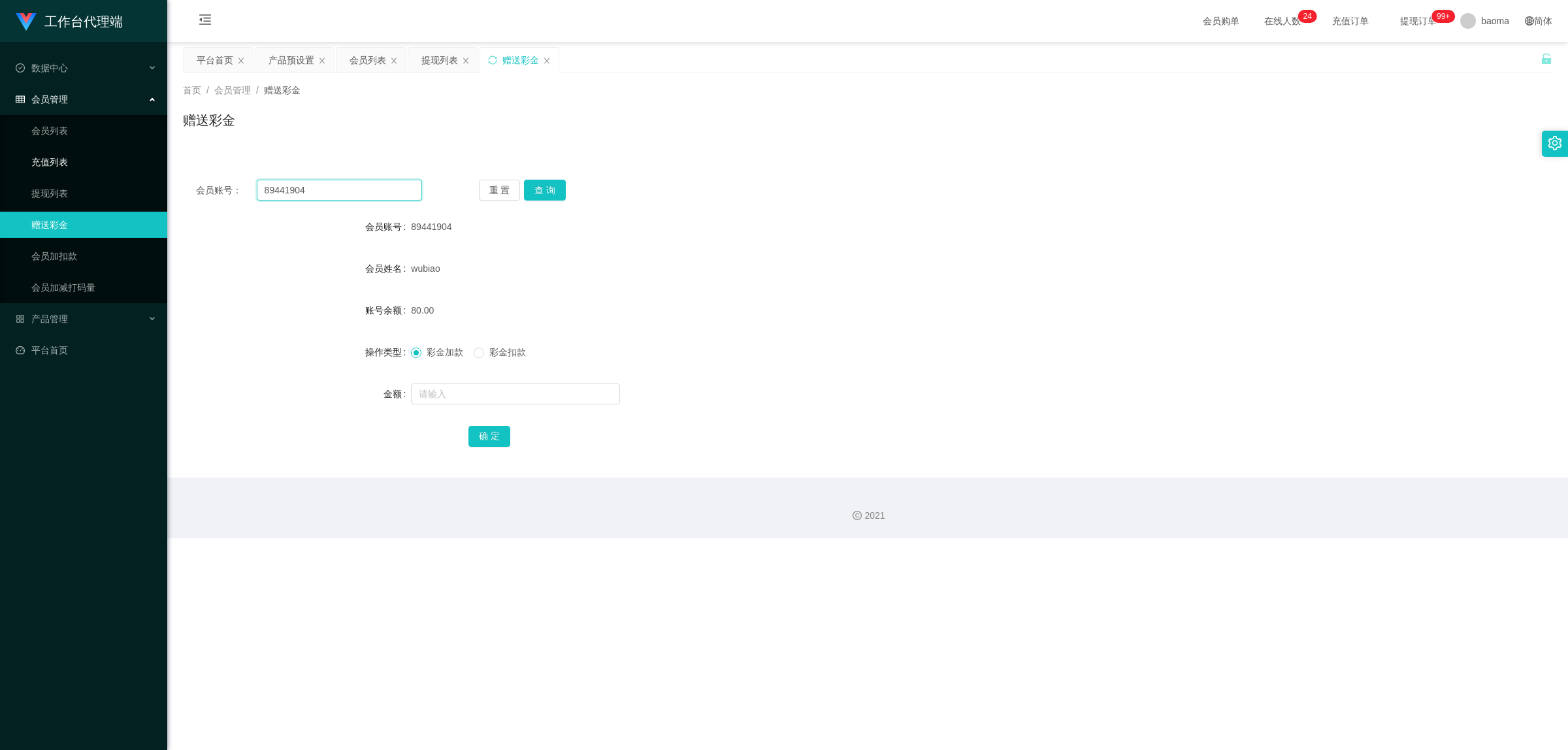
drag, startPoint x: 257, startPoint y: 172, endPoint x: 159, endPoint y: 154, distance: 99.6
click at [185, 158] on div "会员账号： 89441904 重 置 查 询 会员账号 89441904 会员姓名 wubiao 账号余额 80.00 操作类型 彩金加款 彩金扣款 金额 确…" at bounding box center [868, 314] width 1369 height 327
paste input "Jerryzheng98"
type input "Jerryzheng98"
drag, startPoint x: 546, startPoint y: 186, endPoint x: 519, endPoint y: 193, distance: 27.9
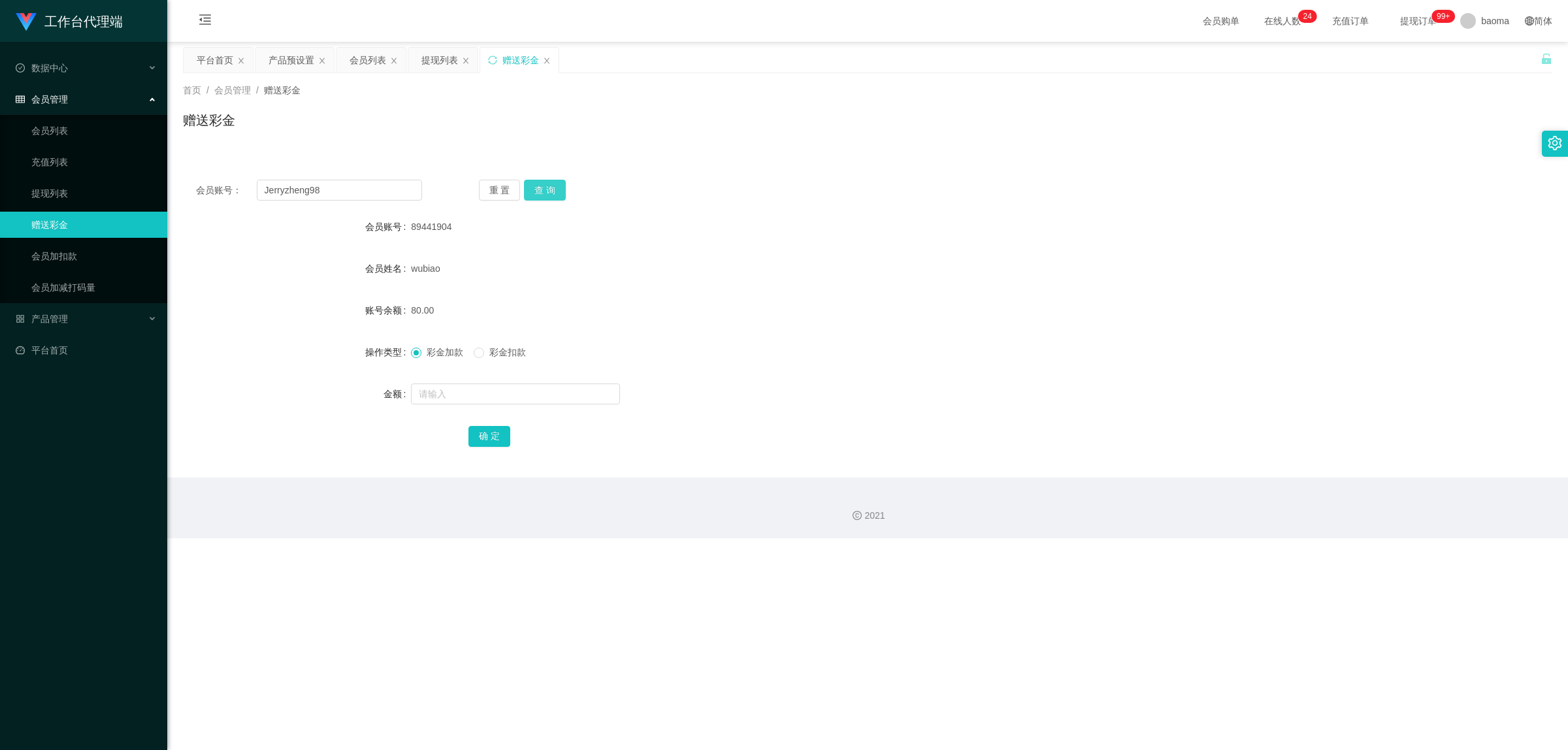
click at [440, 186] on button "查 询" at bounding box center [545, 190] width 42 height 21
drag, startPoint x: 439, startPoint y: 390, endPoint x: 445, endPoint y: 383, distance: 9.2
click at [440, 251] on input "text" at bounding box center [515, 394] width 209 height 21
type input "56"
click at [440, 251] on button "确 定" at bounding box center [489, 436] width 42 height 21
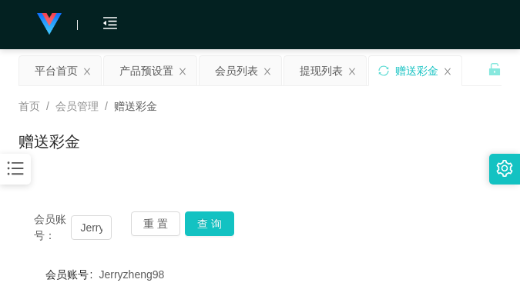
click at [358, 162] on div "赠送彩金" at bounding box center [259, 147] width 483 height 35
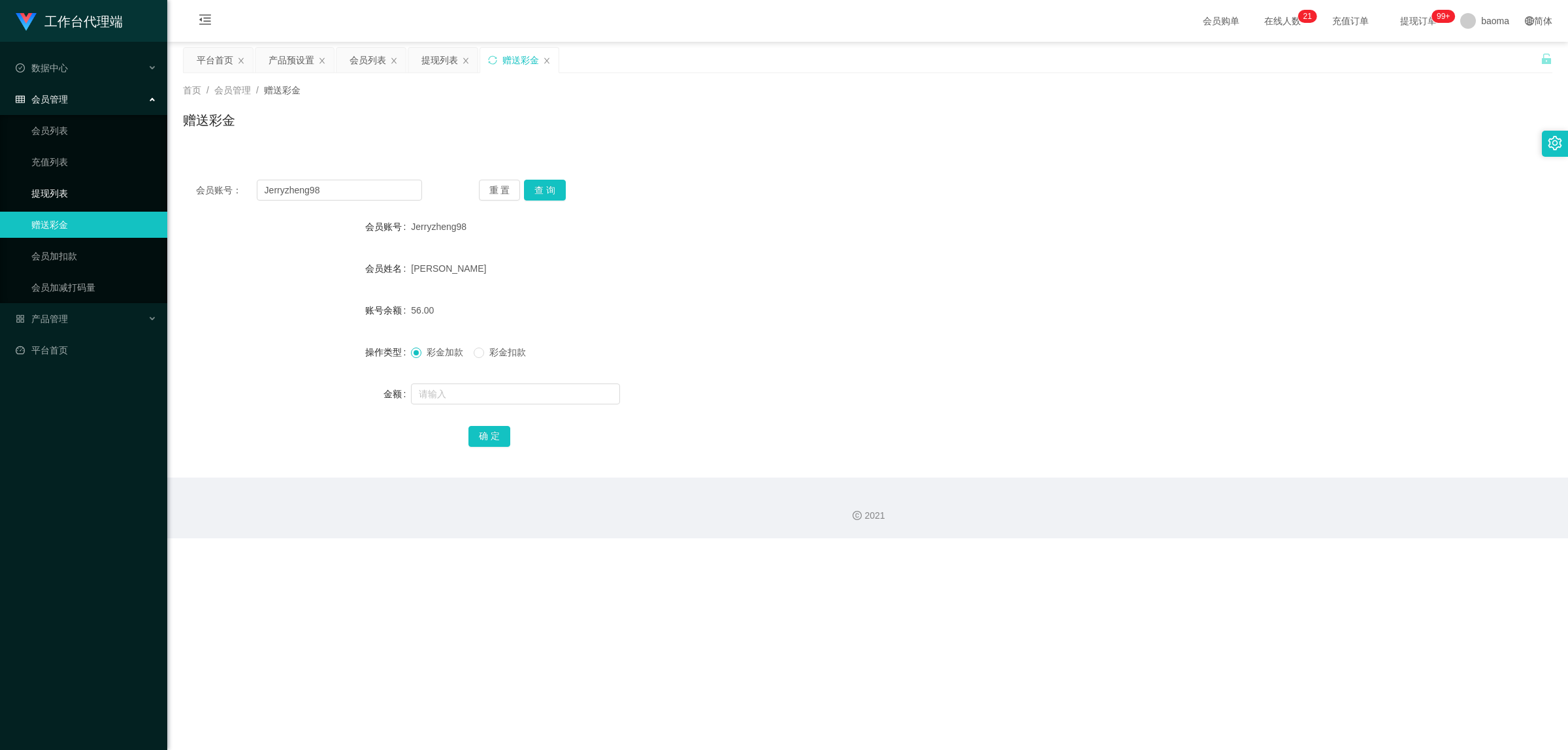
click at [54, 187] on link "提现列表" at bounding box center [94, 193] width 126 height 26
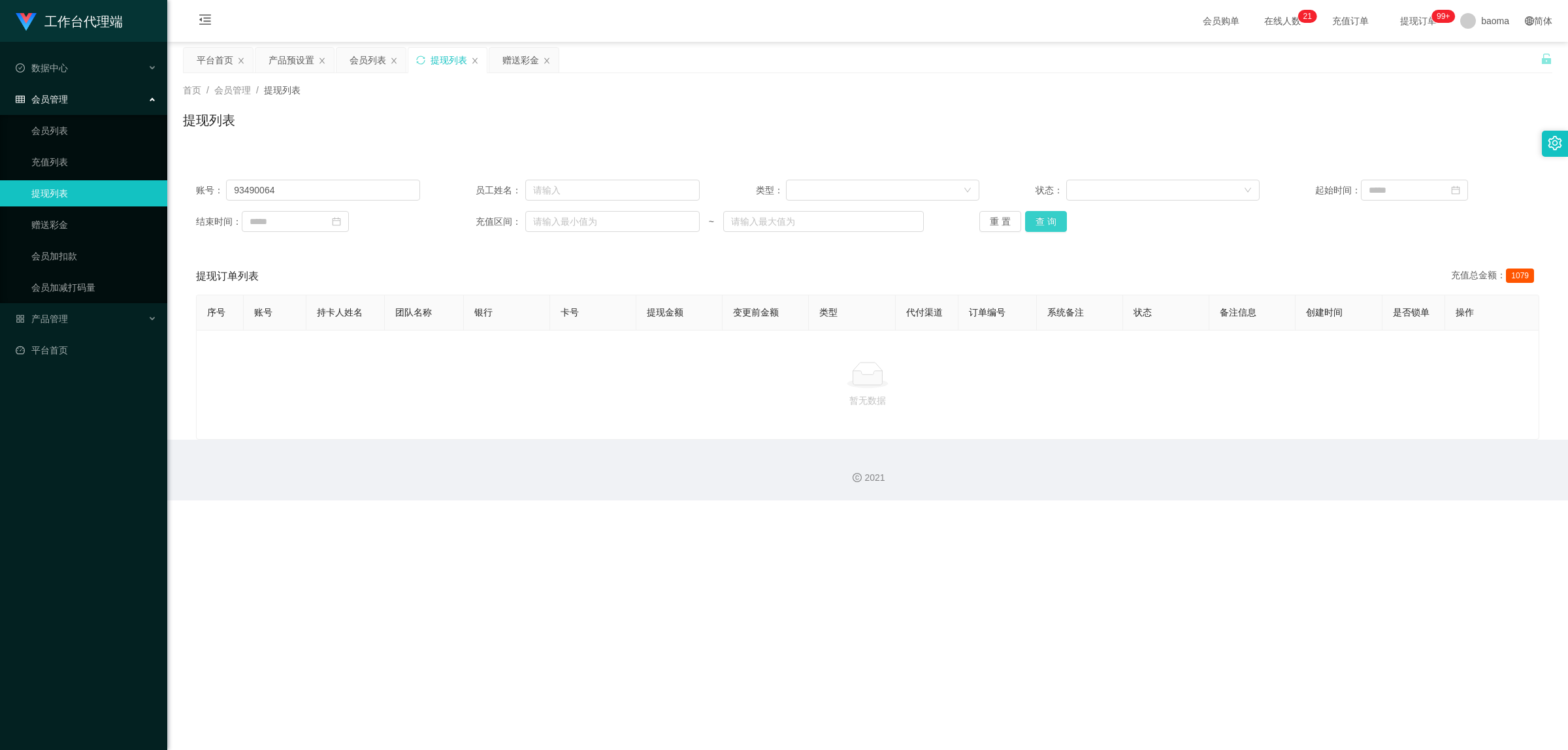
click at [440, 223] on button "查 询" at bounding box center [1045, 221] width 42 height 21
click at [440, 216] on button "查 询" at bounding box center [1045, 221] width 42 height 21
drag, startPoint x: 220, startPoint y: 181, endPoint x: 59, endPoint y: 154, distance: 163.2
click at [76, 155] on section "工作台代理端 数据中心 会员管理 会员列表 充值列表 提现列表 赠送彩金 会员加扣款 会员加减打码量 产品管理 平台首页 保存配置 重置配置 整体风格设置 主…" at bounding box center [784, 250] width 1568 height 501
click at [440, 219] on button "查 询" at bounding box center [1045, 221] width 42 height 21
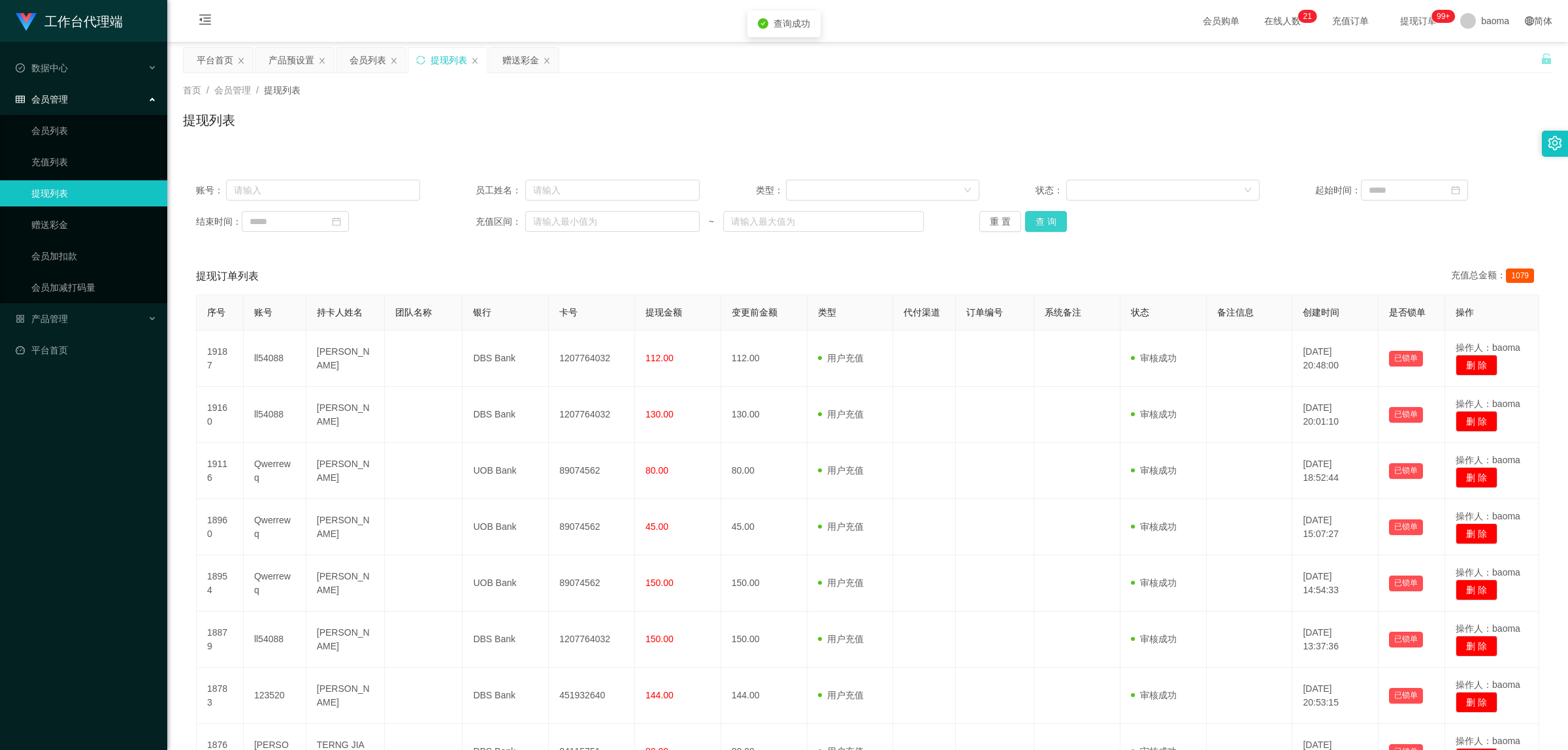
click at [440, 219] on button "查 询" at bounding box center [1045, 221] width 42 height 21
click at [440, 217] on button "查 询" at bounding box center [1045, 221] width 42 height 21
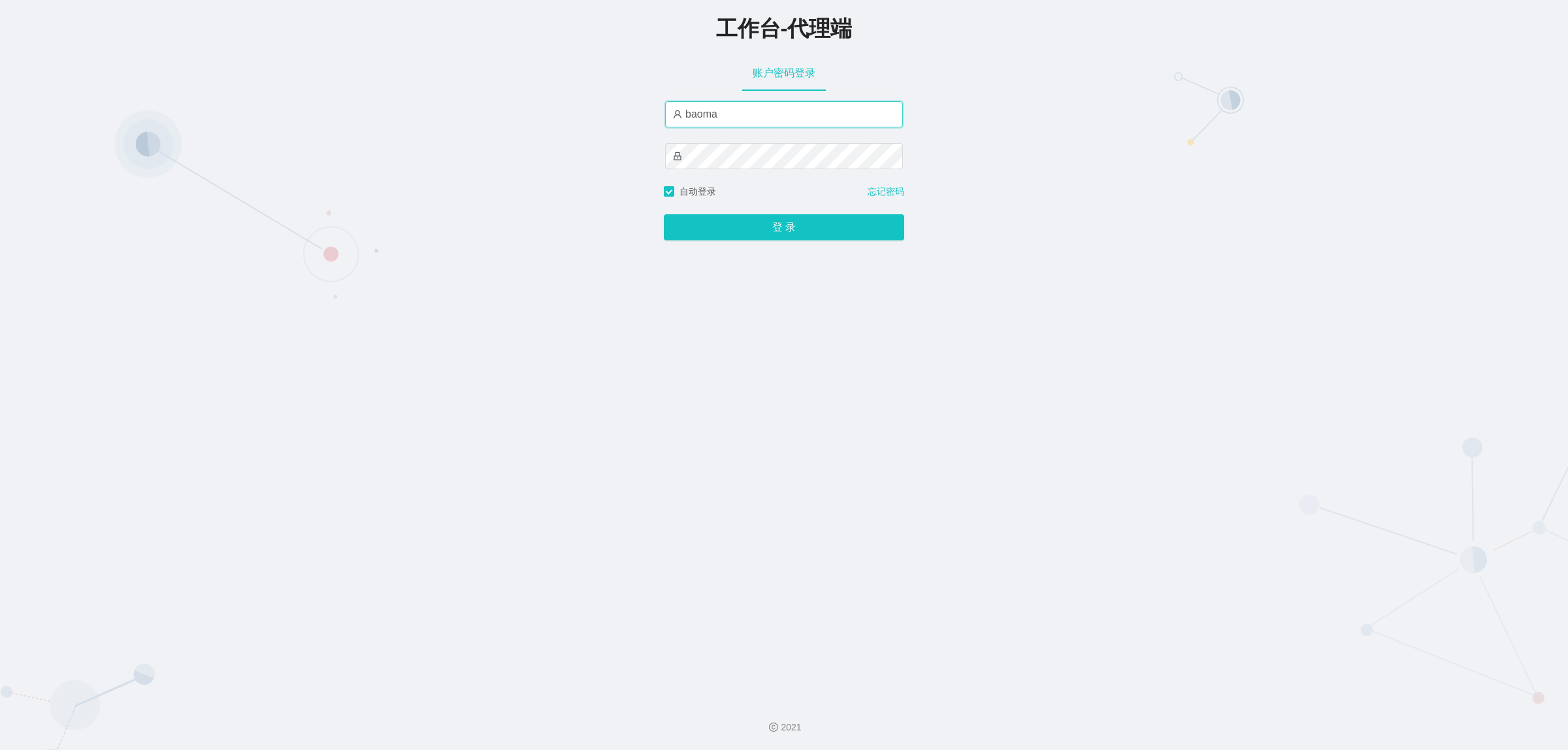
drag, startPoint x: 759, startPoint y: 113, endPoint x: 581, endPoint y: 96, distance: 178.8
click at [440, 96] on div "工作台-代理端 账户密码登录 baoma 自动登录 忘记密码 登 录" at bounding box center [784, 344] width 1568 height 689
type input "laosan"
click at [440, 237] on button "登 录" at bounding box center [783, 227] width 240 height 26
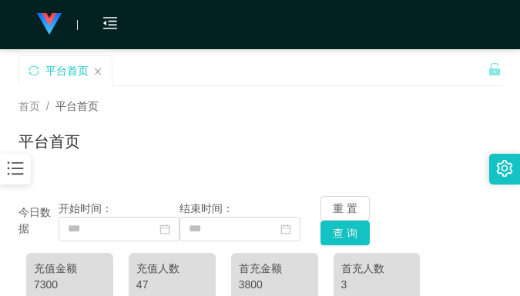
click at [466, 117] on div "首页 / 平台首页 / 平台首页" at bounding box center [259, 132] width 483 height 67
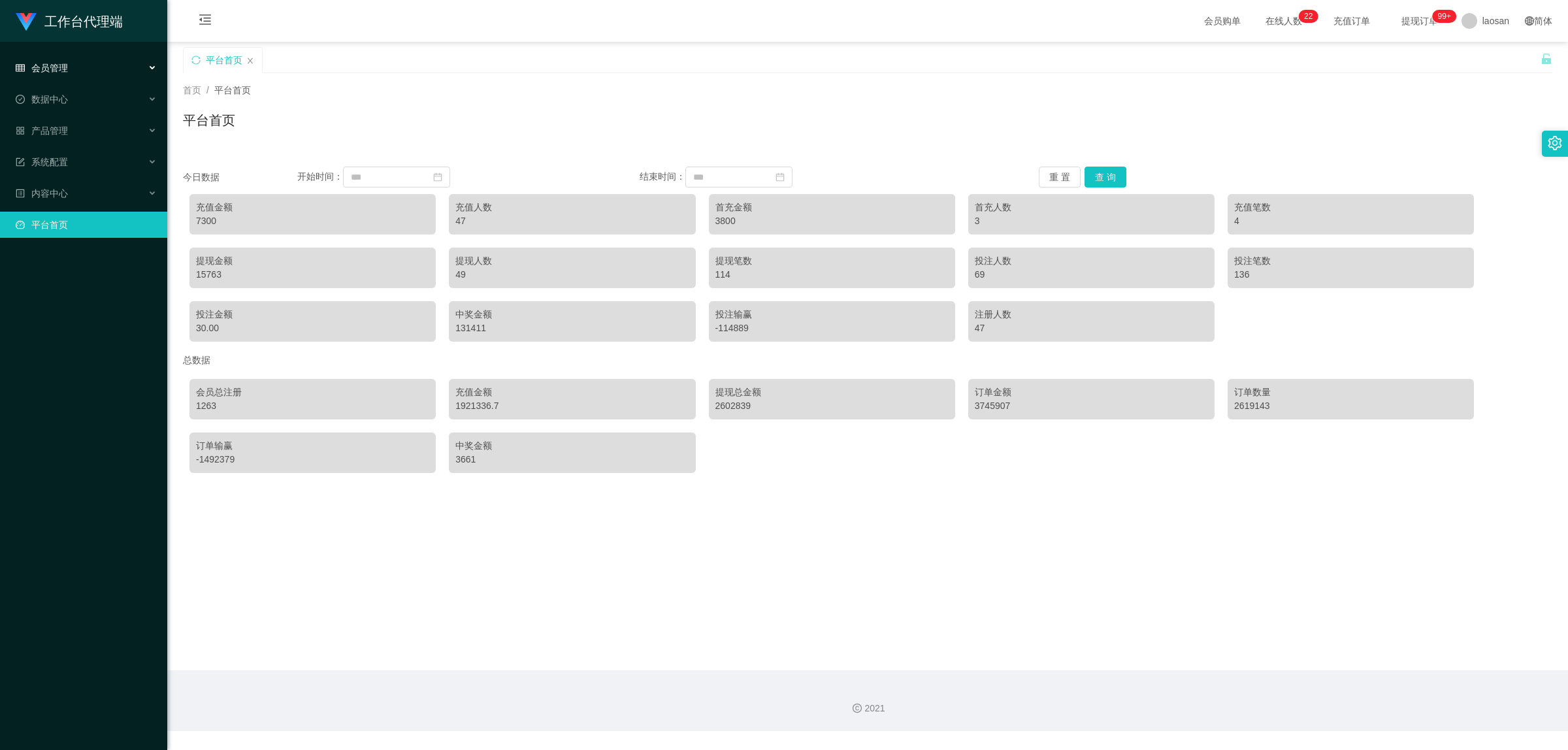
click at [62, 67] on span "会员管理" at bounding box center [42, 68] width 53 height 10
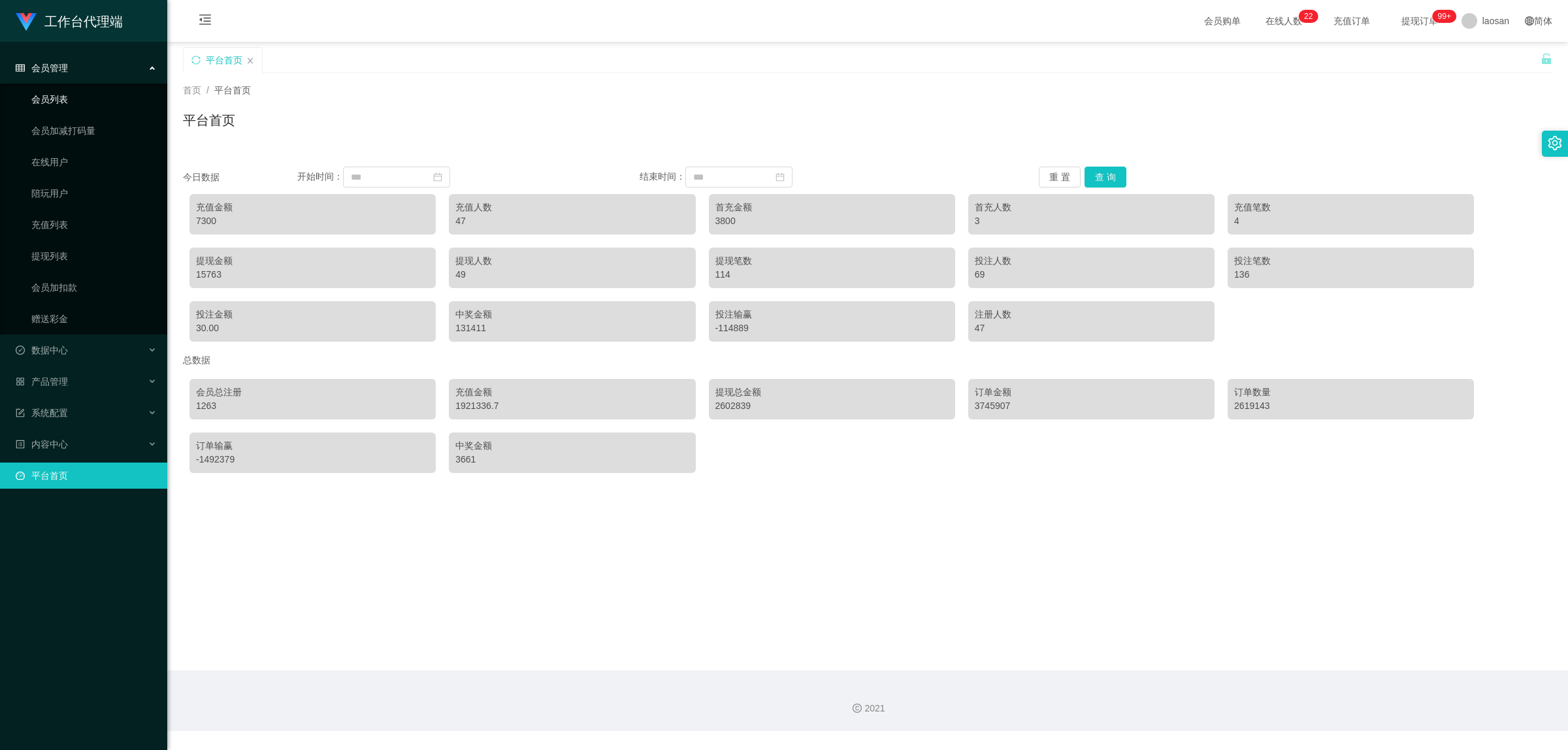
click at [70, 96] on link "会员列表" at bounding box center [94, 99] width 126 height 26
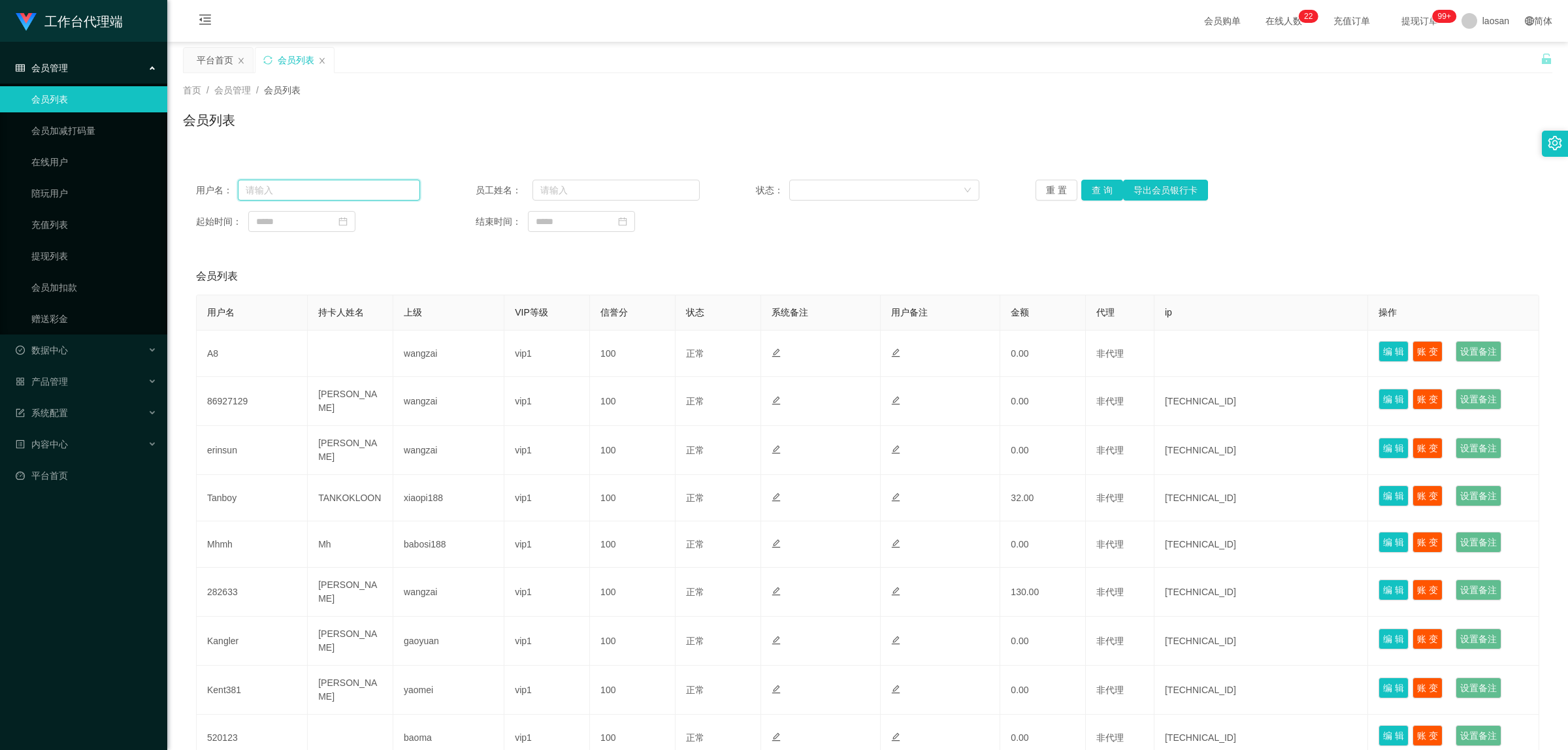
drag, startPoint x: 300, startPoint y: 187, endPoint x: 314, endPoint y: 188, distance: 14.0
click at [301, 187] on input "text" at bounding box center [328, 190] width 182 height 21
paste input "93490064"
type input "93490064"
click at [440, 190] on button "查 询" at bounding box center [1101, 190] width 42 height 21
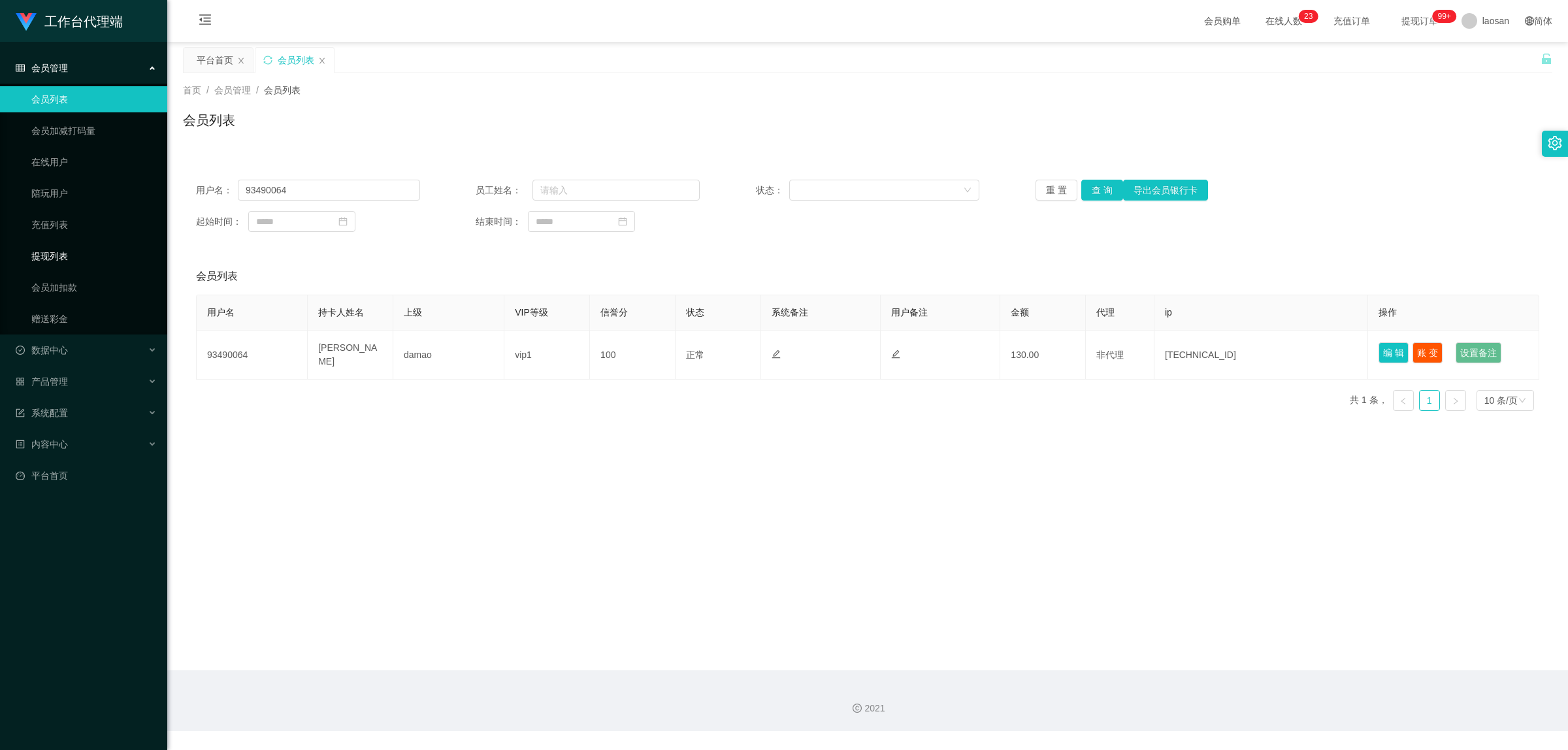
click at [59, 251] on link "提现列表" at bounding box center [94, 255] width 126 height 26
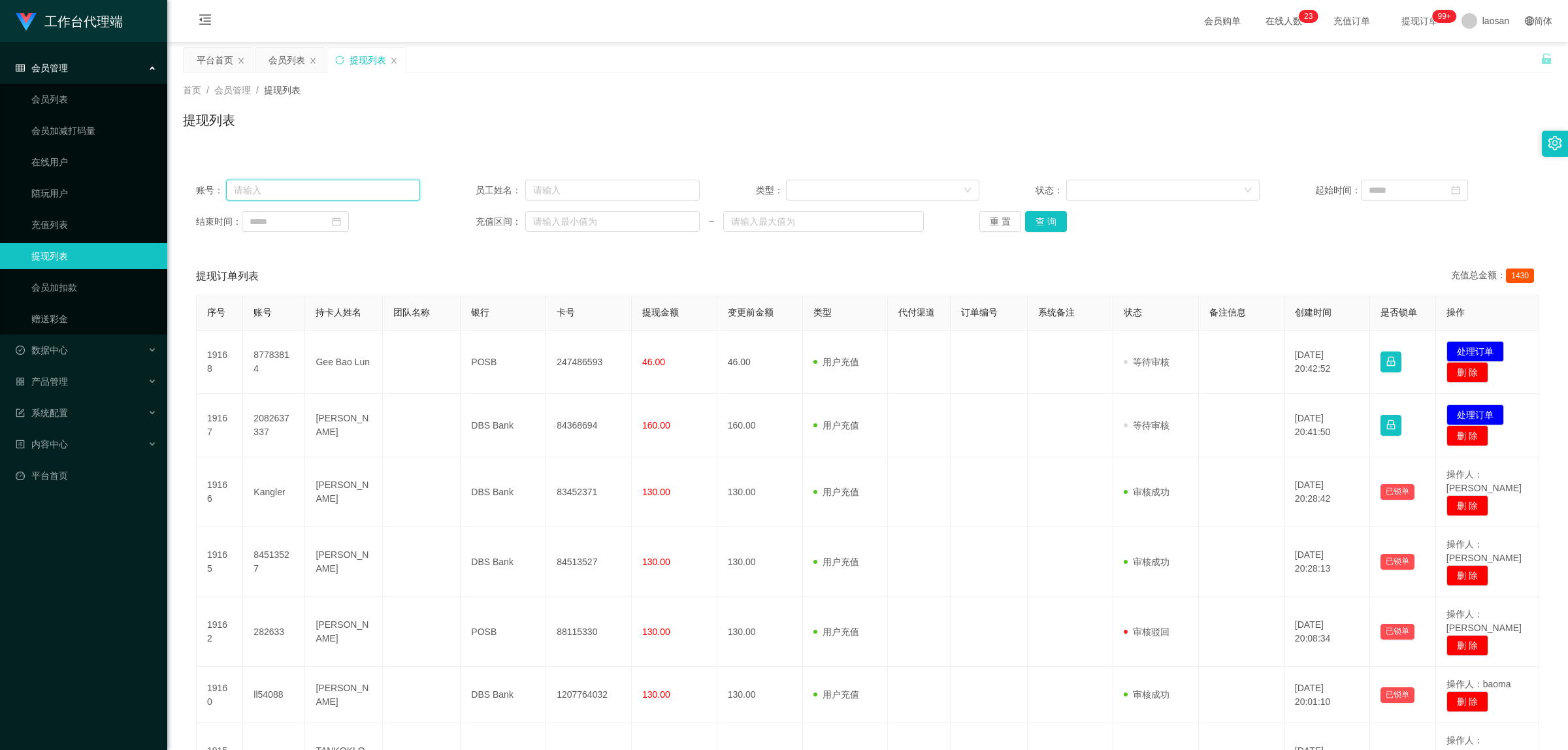
click at [325, 190] on input "text" at bounding box center [322, 190] width 193 height 21
paste input "93490064"
type input "93490064"
click at [440, 220] on button "查 询" at bounding box center [1045, 221] width 42 height 21
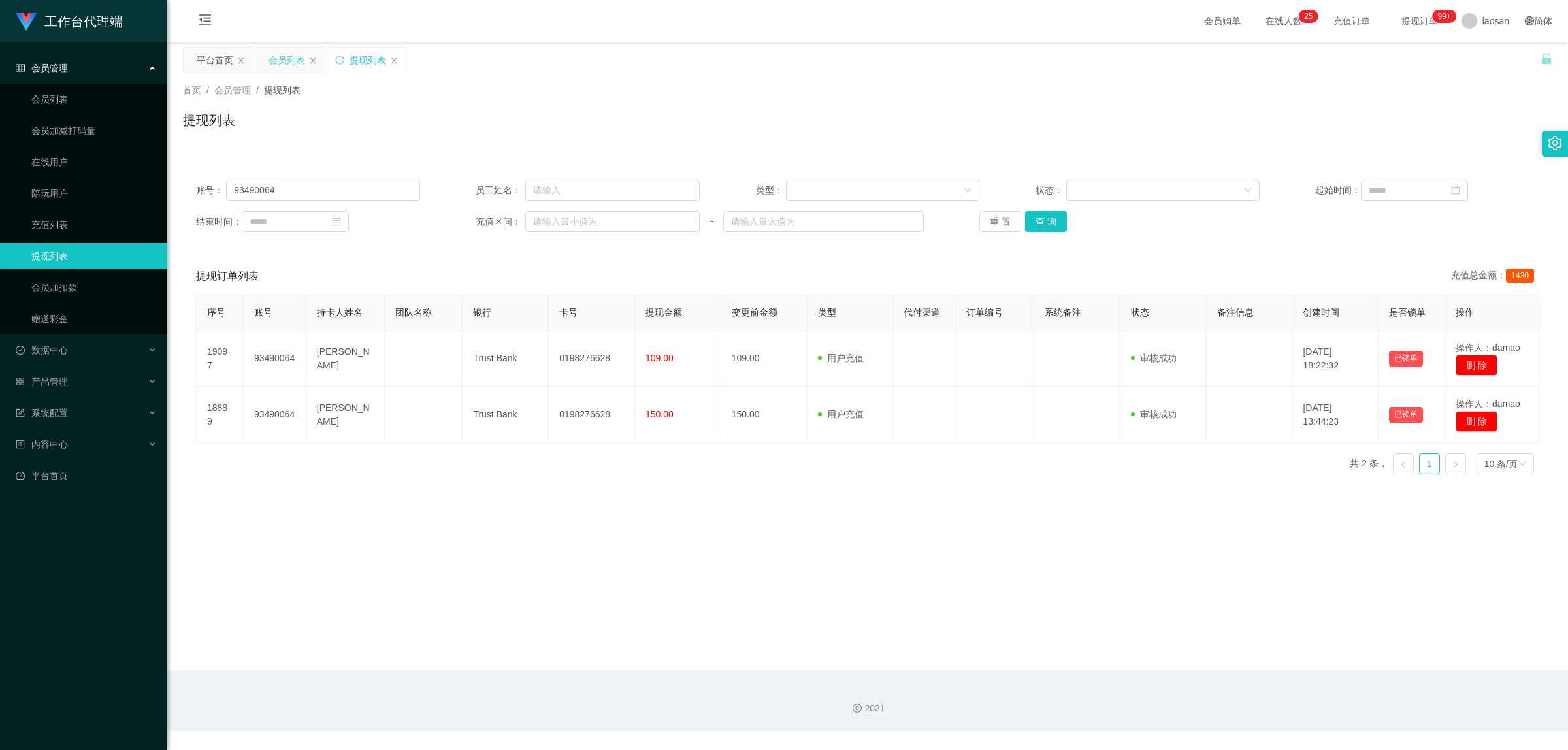
drag, startPoint x: 283, startPoint y: 59, endPoint x: 277, endPoint y: 58, distance: 6.1
click at [284, 59] on div "会员列表" at bounding box center [286, 59] width 36 height 25
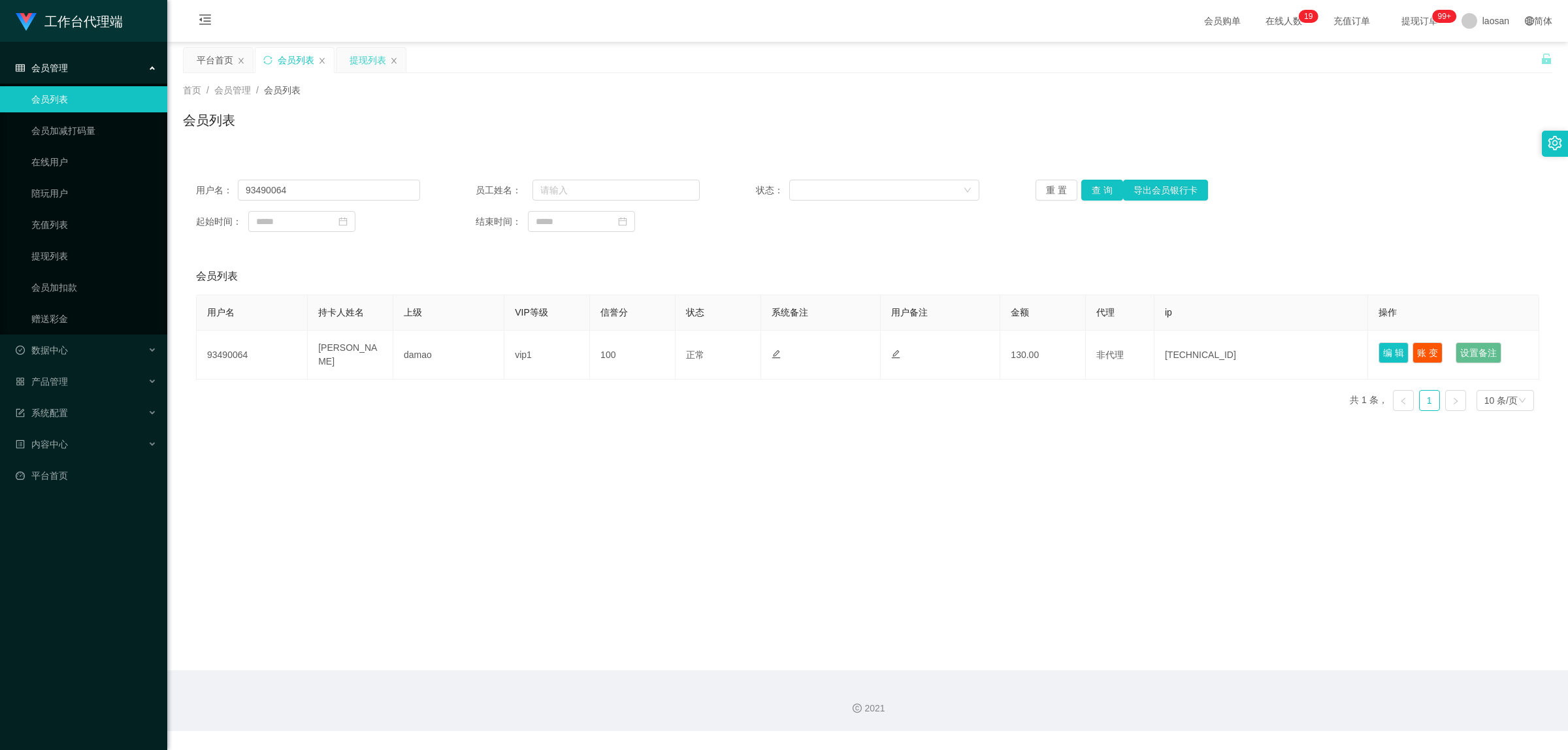
click at [373, 53] on div "提现列表" at bounding box center [367, 59] width 36 height 25
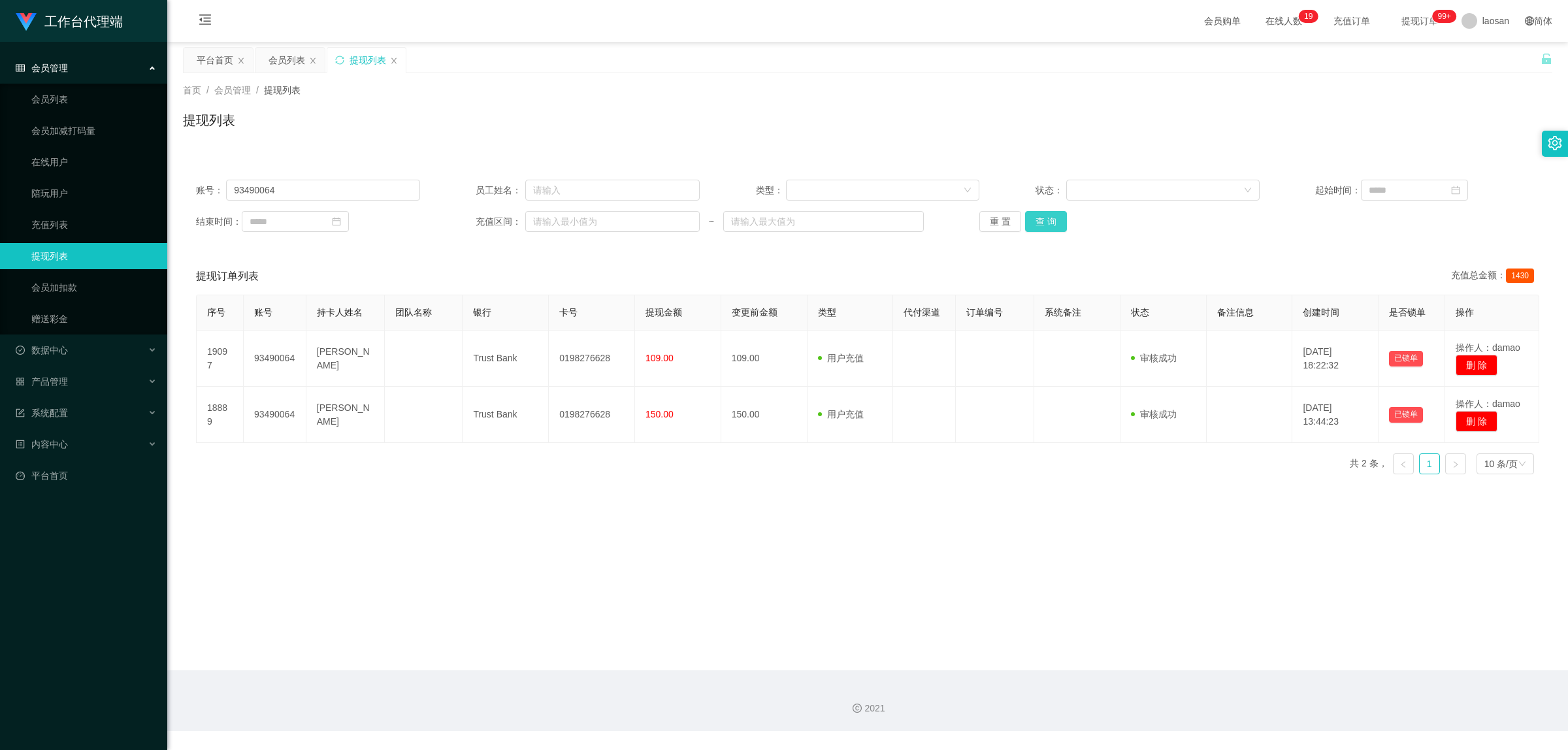
click at [440, 223] on button "查 询" at bounding box center [1045, 221] width 42 height 21
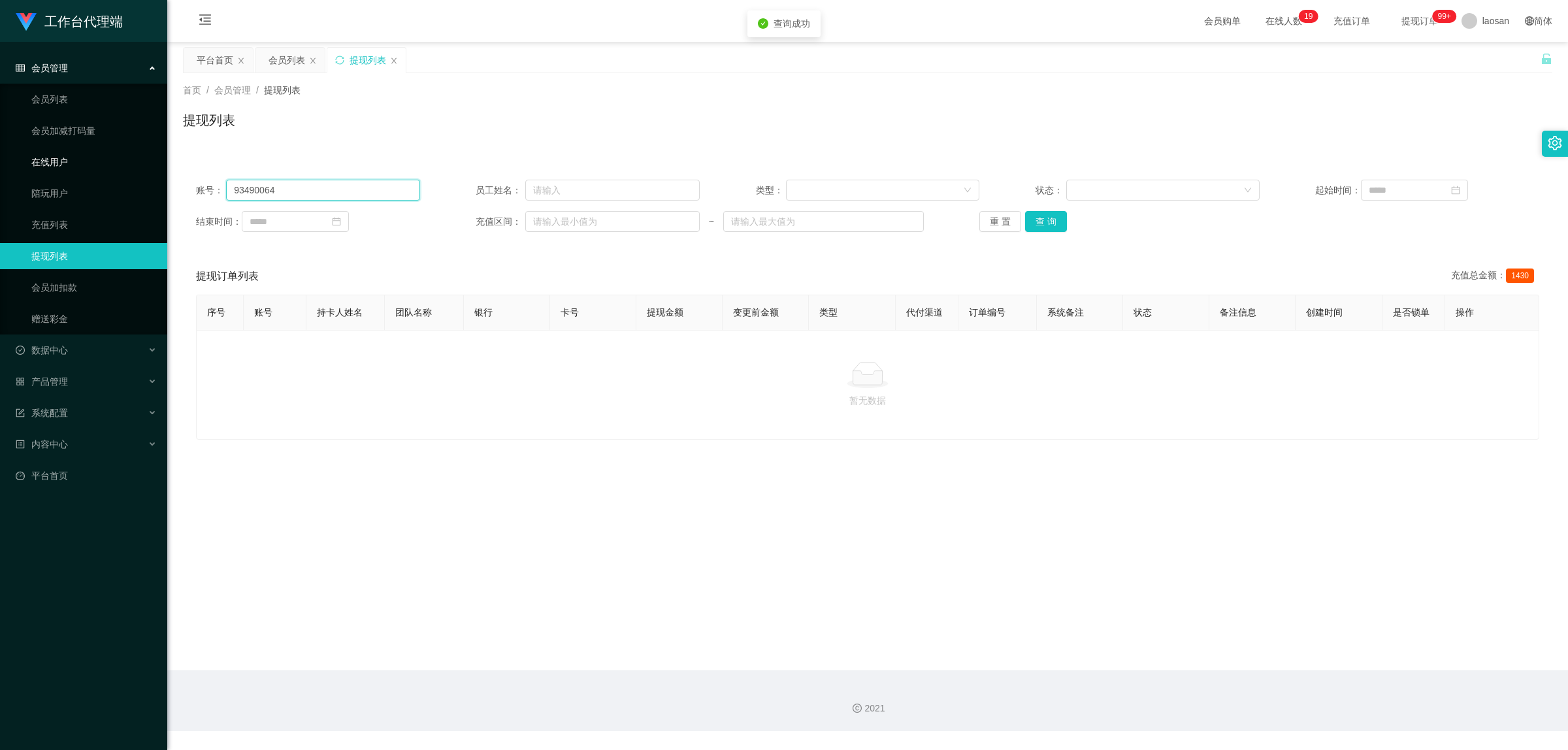
drag, startPoint x: 330, startPoint y: 193, endPoint x: 105, endPoint y: 154, distance: 228.4
click at [118, 154] on section "工作台代理端 会员管理 会员列表 会员加减打码量 在线用户 陪玩用户 充值列表 提现列表 会员加扣款 赠送彩金 数据中心 产品管理 系统配置 内容中心 平台首…" at bounding box center [784, 366] width 1568 height 731
click at [440, 217] on button "查 询" at bounding box center [1045, 221] width 42 height 21
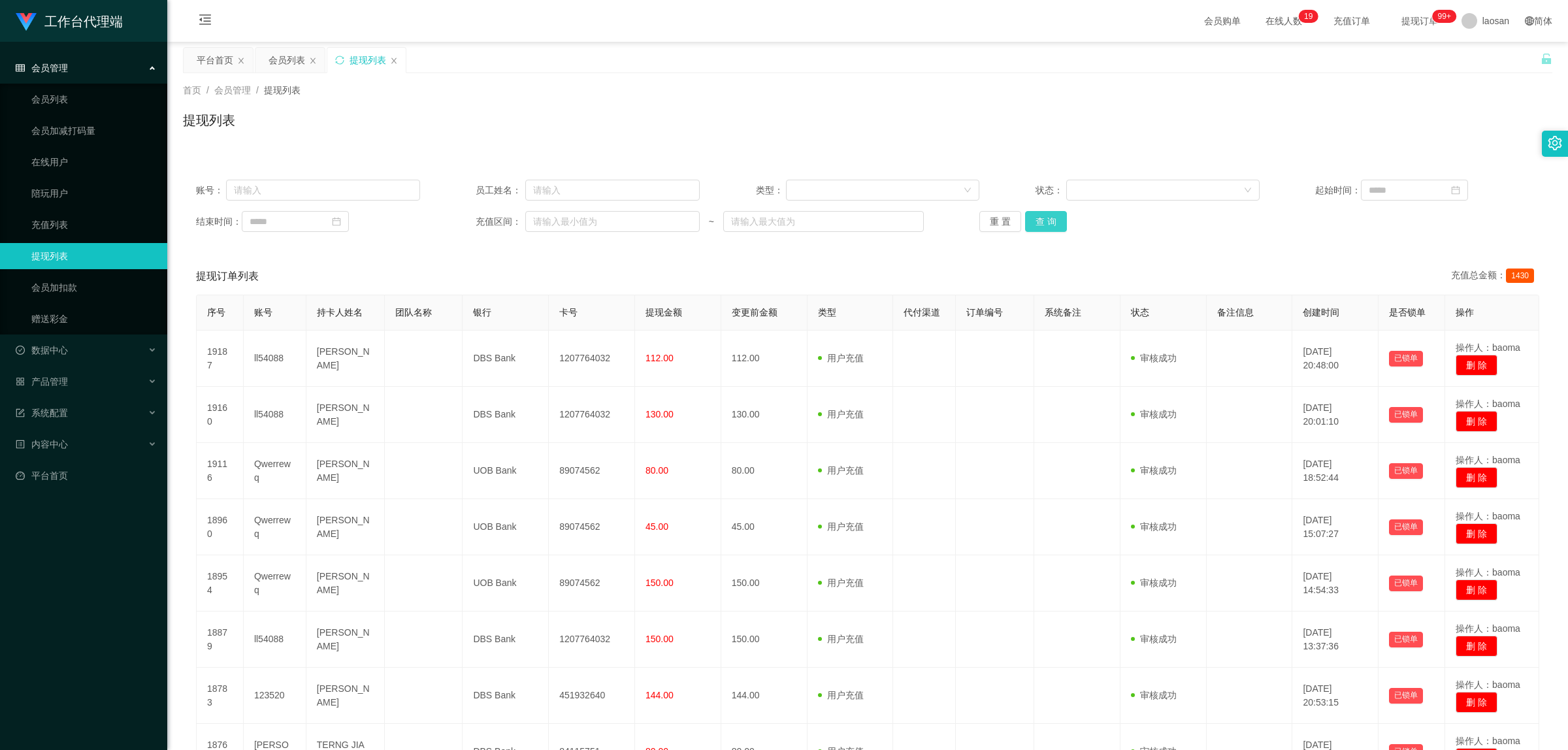
click at [440, 224] on button "查 询" at bounding box center [1045, 221] width 42 height 21
